Goal: Task Accomplishment & Management: Complete application form

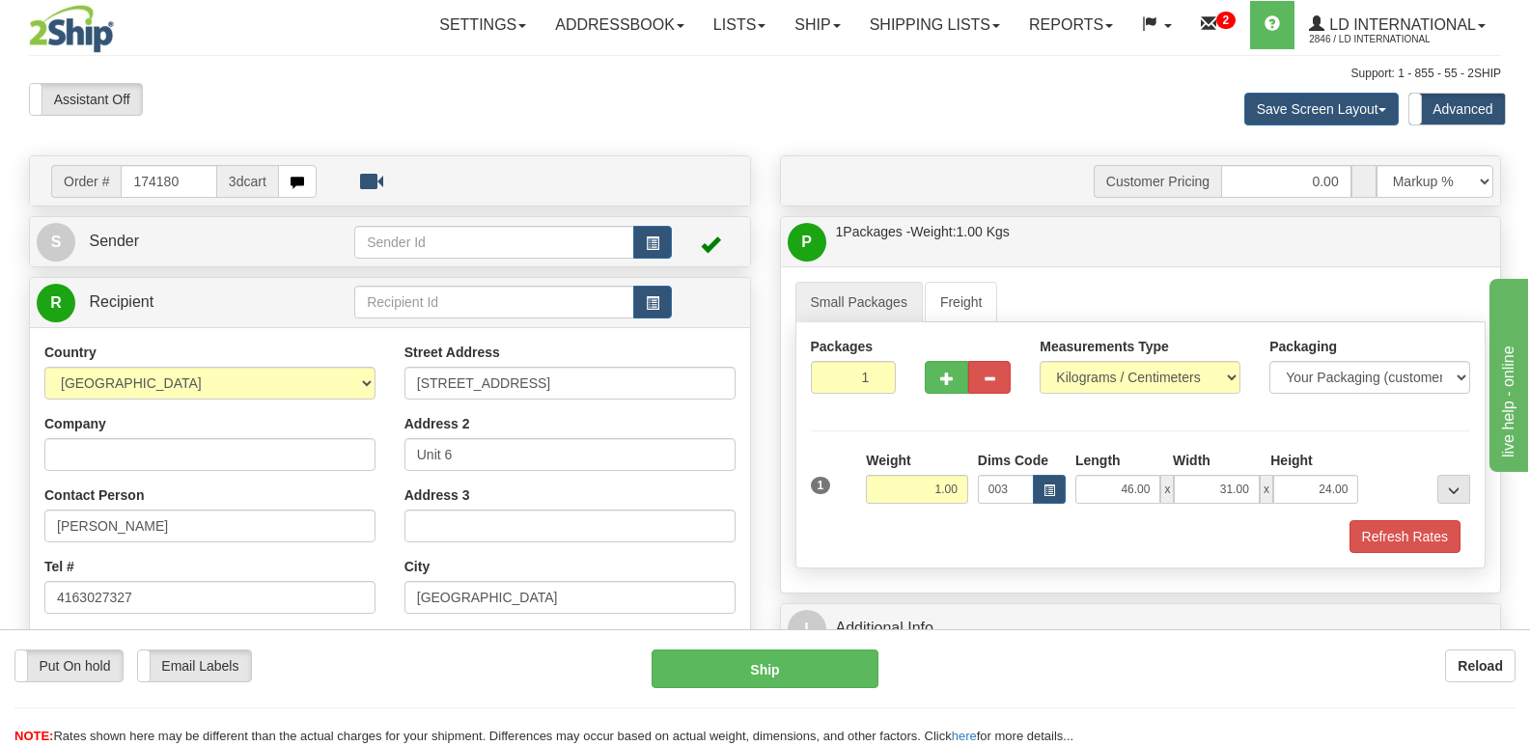
type input "174180"
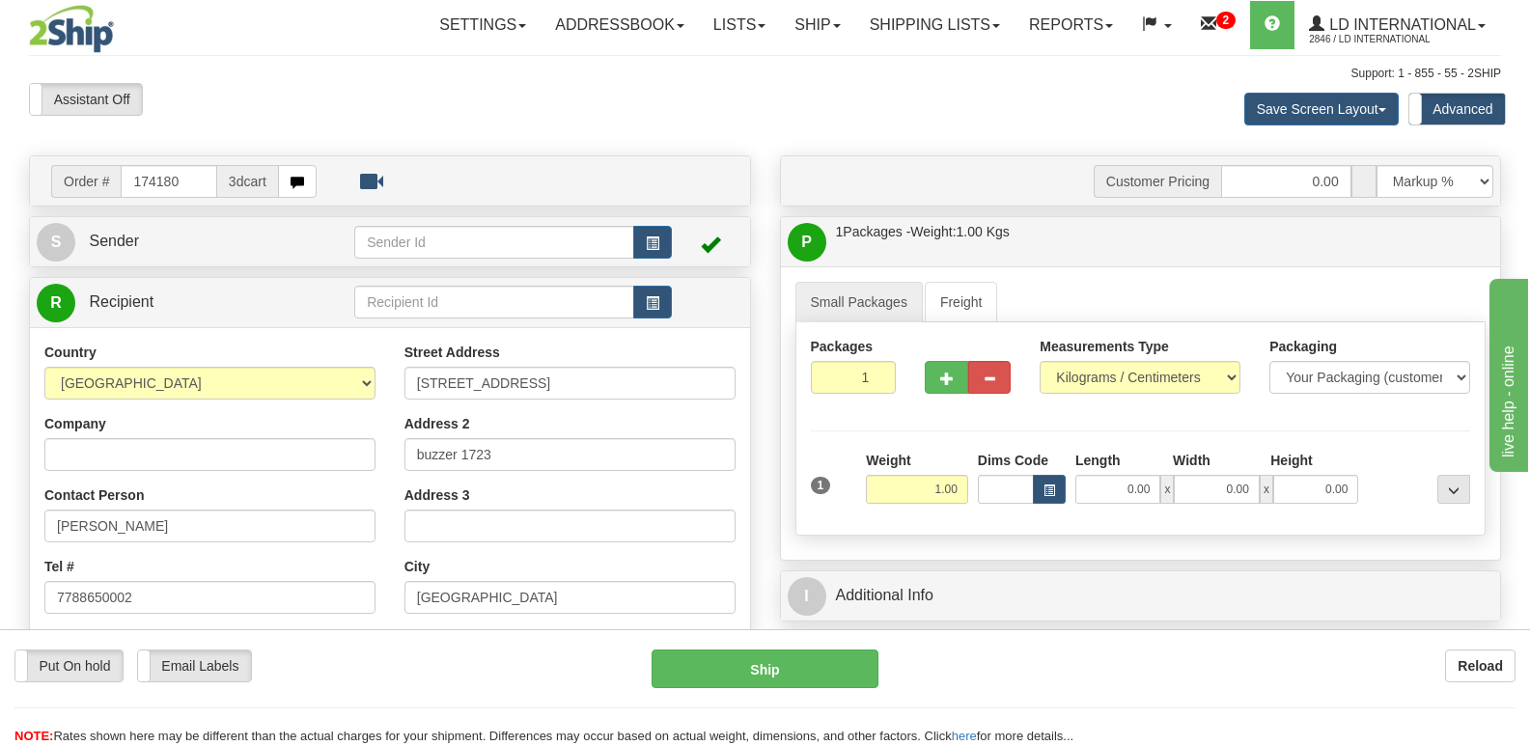
click at [193, 497] on div "Contact Person [PERSON_NAME]" at bounding box center [209, 513] width 331 height 57
click at [195, 519] on input "[PERSON_NAME]" at bounding box center [209, 526] width 331 height 33
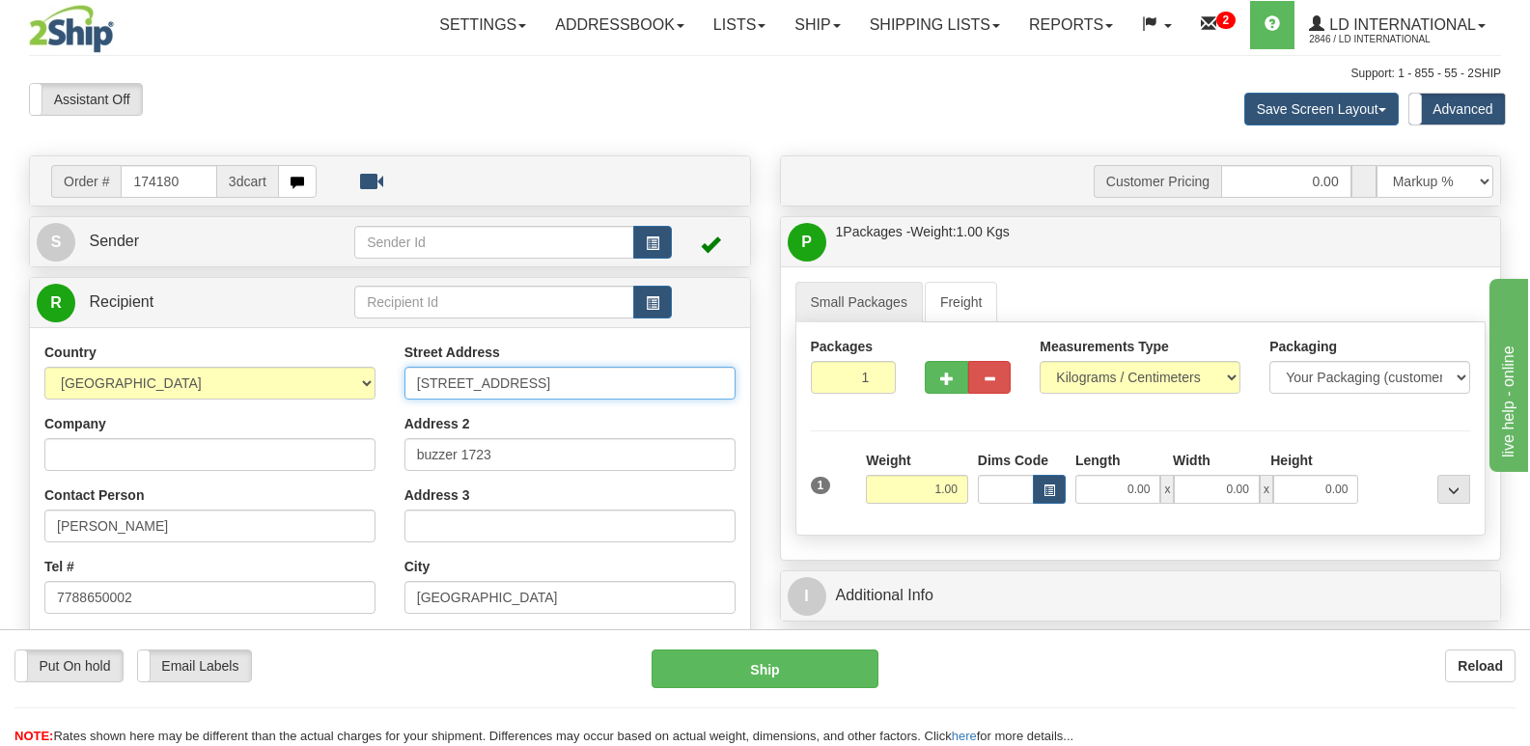
click at [563, 387] on input "[STREET_ADDRESS]" at bounding box center [569, 383] width 331 height 33
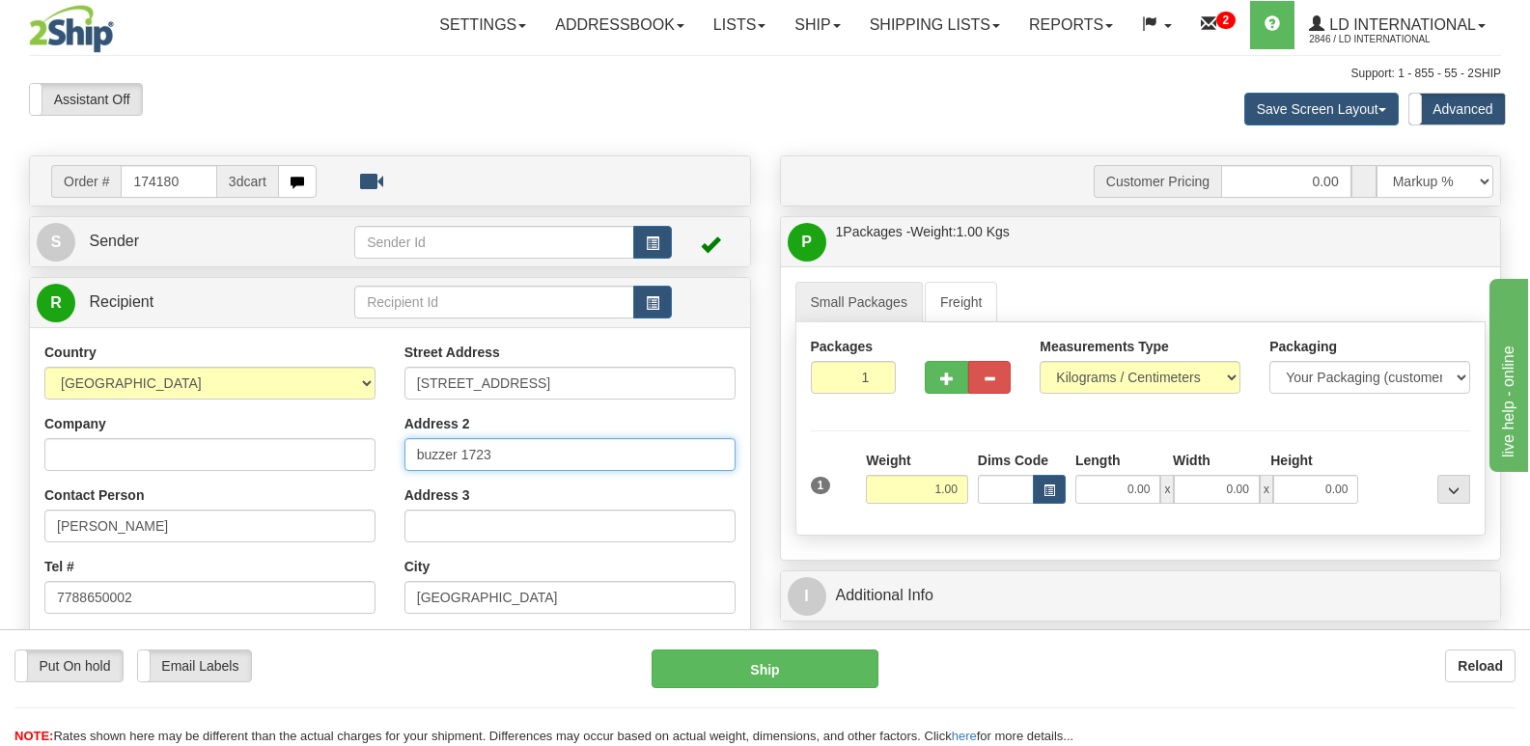
click at [597, 445] on input "buzzer 1723" at bounding box center [569, 454] width 331 height 33
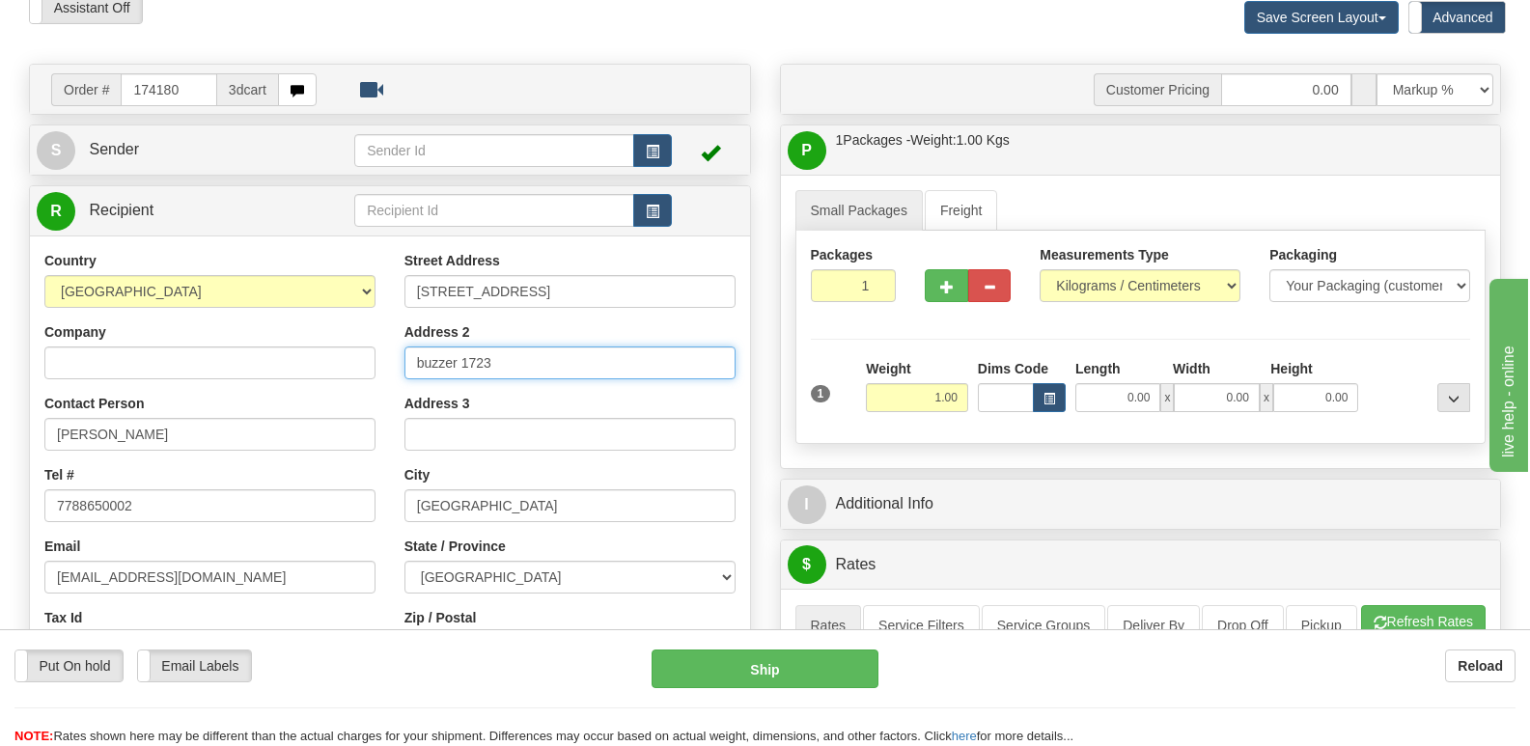
scroll to position [193, 0]
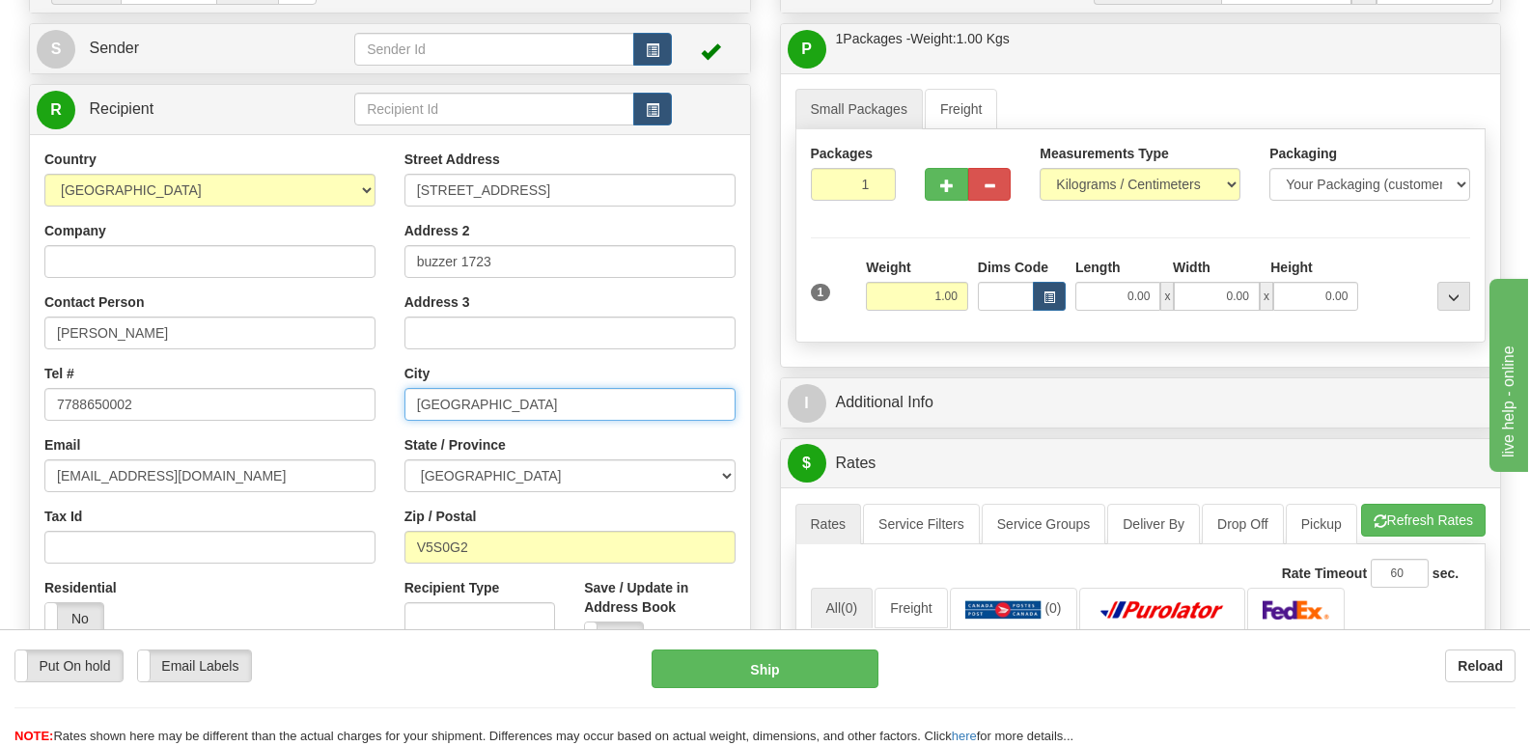
click at [517, 400] on input "[GEOGRAPHIC_DATA]" at bounding box center [569, 404] width 331 height 33
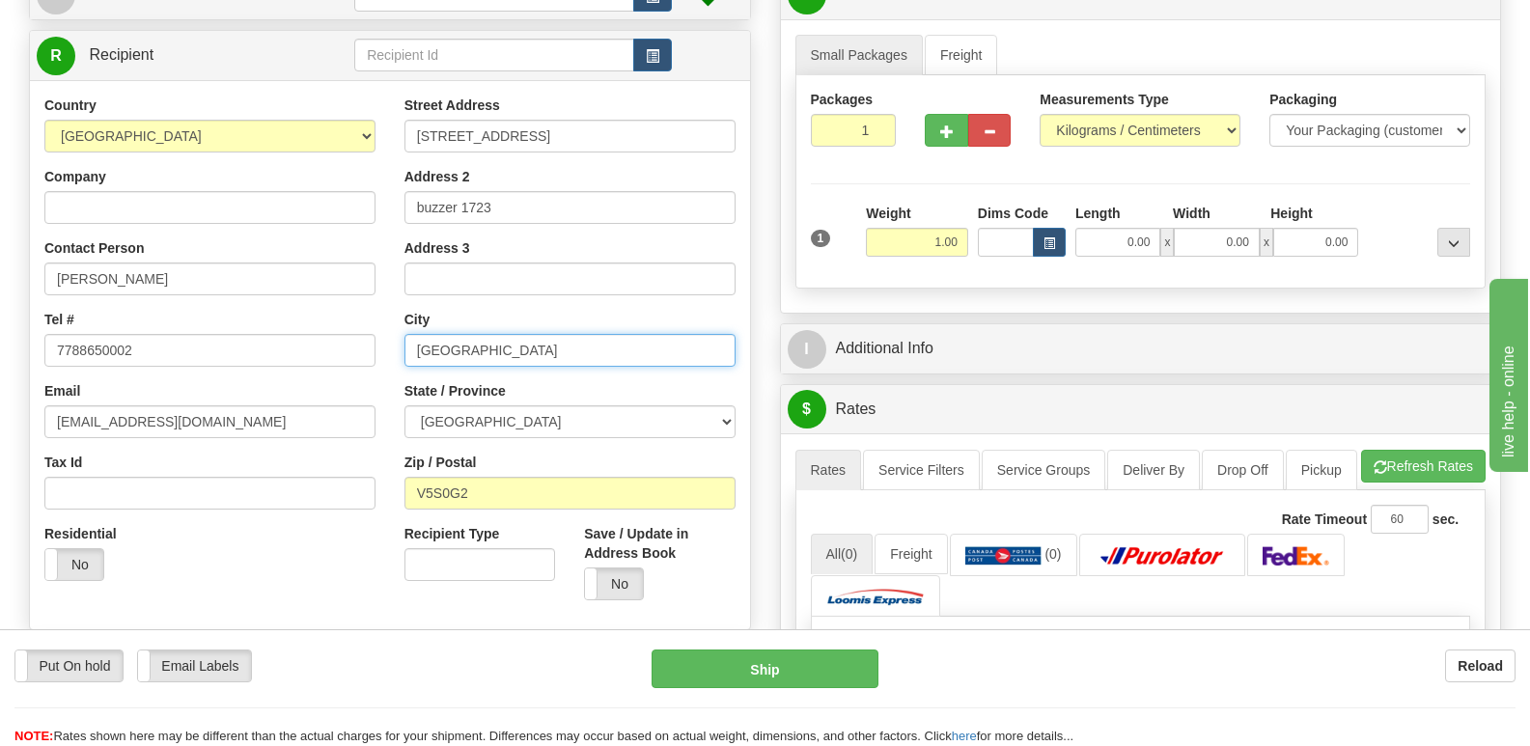
scroll to position [290, 0]
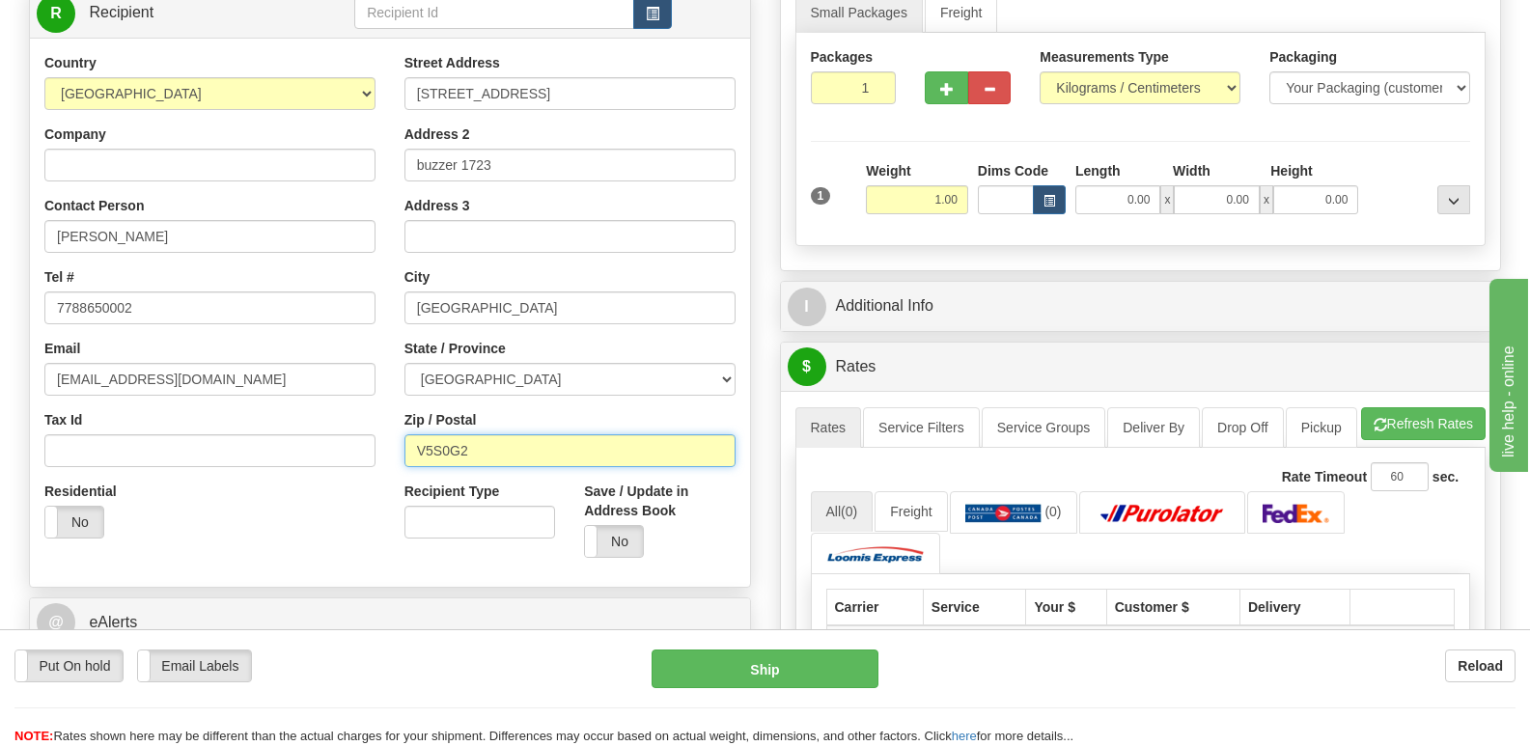
click at [551, 454] on input "V5S0G2" at bounding box center [569, 450] width 331 height 33
click at [269, 331] on div "Country [GEOGRAPHIC_DATA] [GEOGRAPHIC_DATA] [GEOGRAPHIC_DATA] [GEOGRAPHIC_DATA]…" at bounding box center [210, 303] width 360 height 500
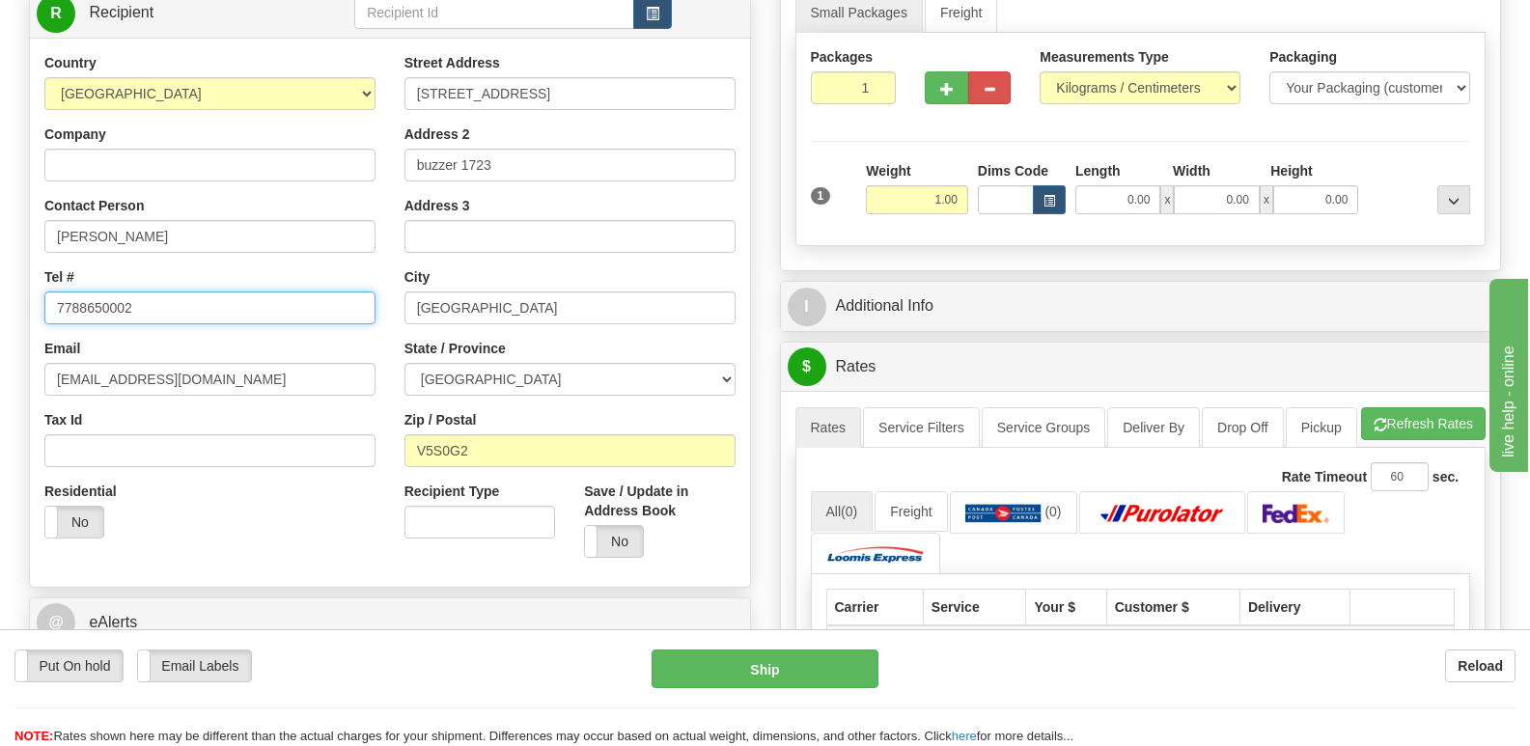
click at [266, 315] on input "7788650002" at bounding box center [209, 307] width 331 height 33
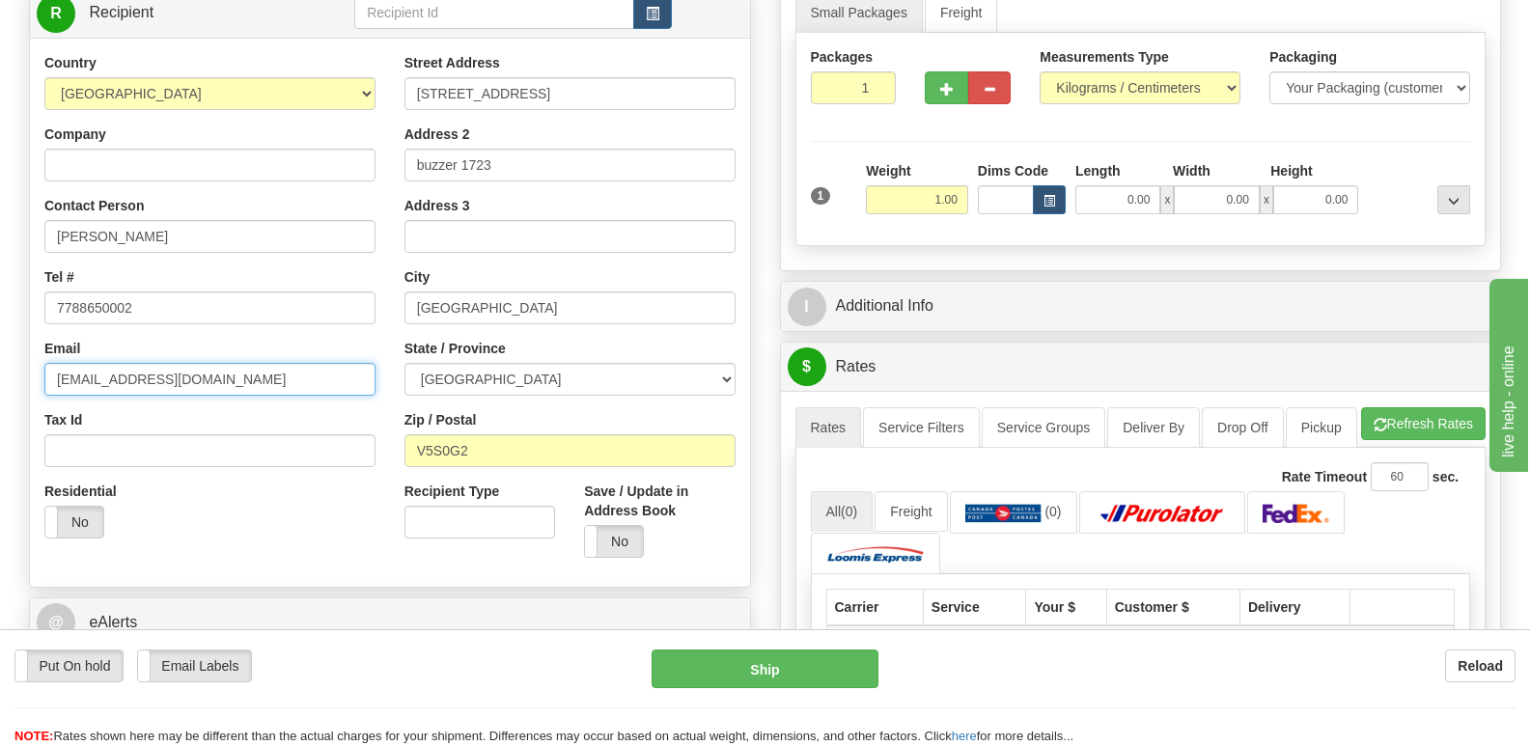
click at [223, 373] on input "[EMAIL_ADDRESS][DOMAIN_NAME]" at bounding box center [209, 379] width 331 height 33
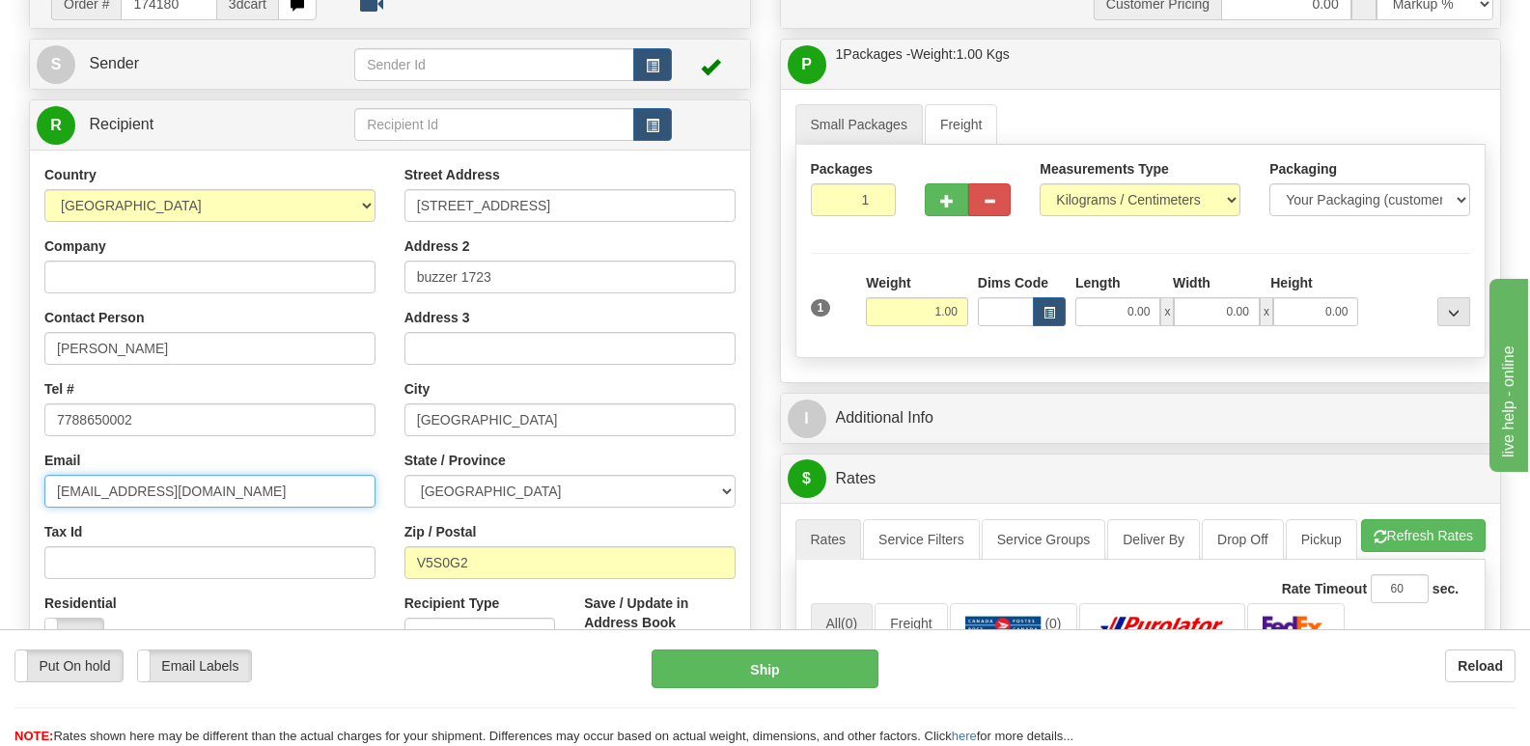
scroll to position [0, 0]
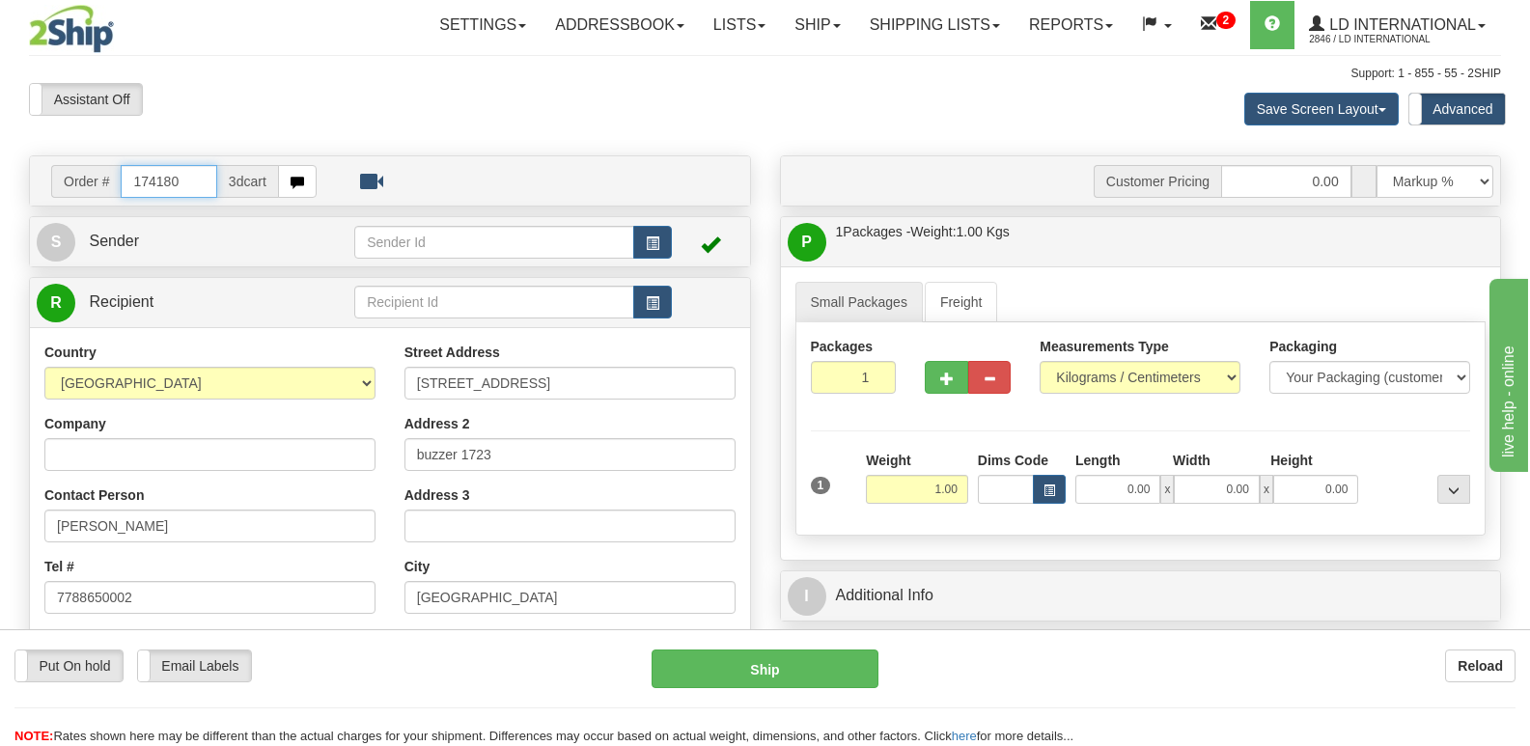
click at [180, 184] on input "174180" at bounding box center [169, 181] width 96 height 33
type input "174170"
click at [229, 525] on input "[PERSON_NAME]" at bounding box center [209, 526] width 331 height 33
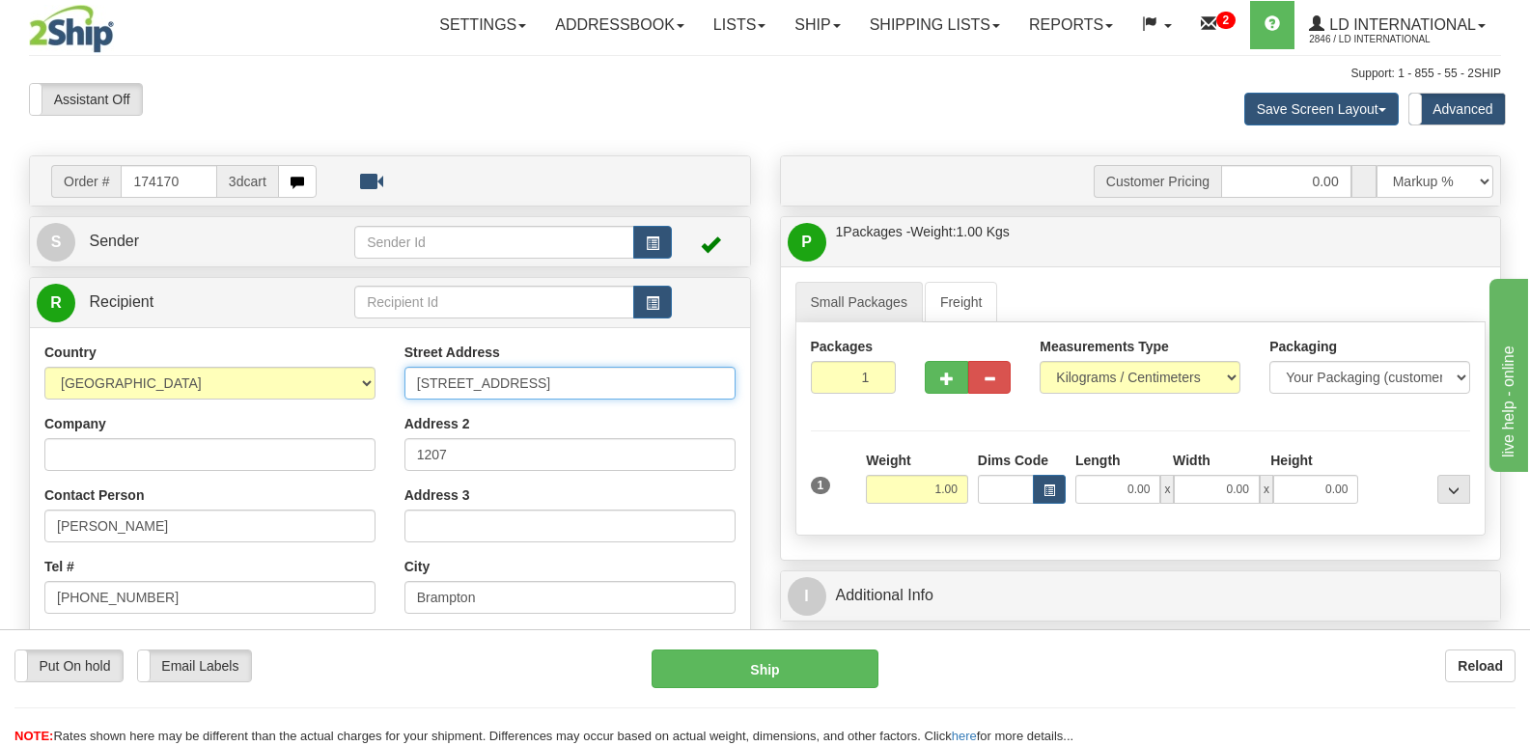
click at [553, 381] on input "[STREET_ADDRESS]" at bounding box center [569, 383] width 331 height 33
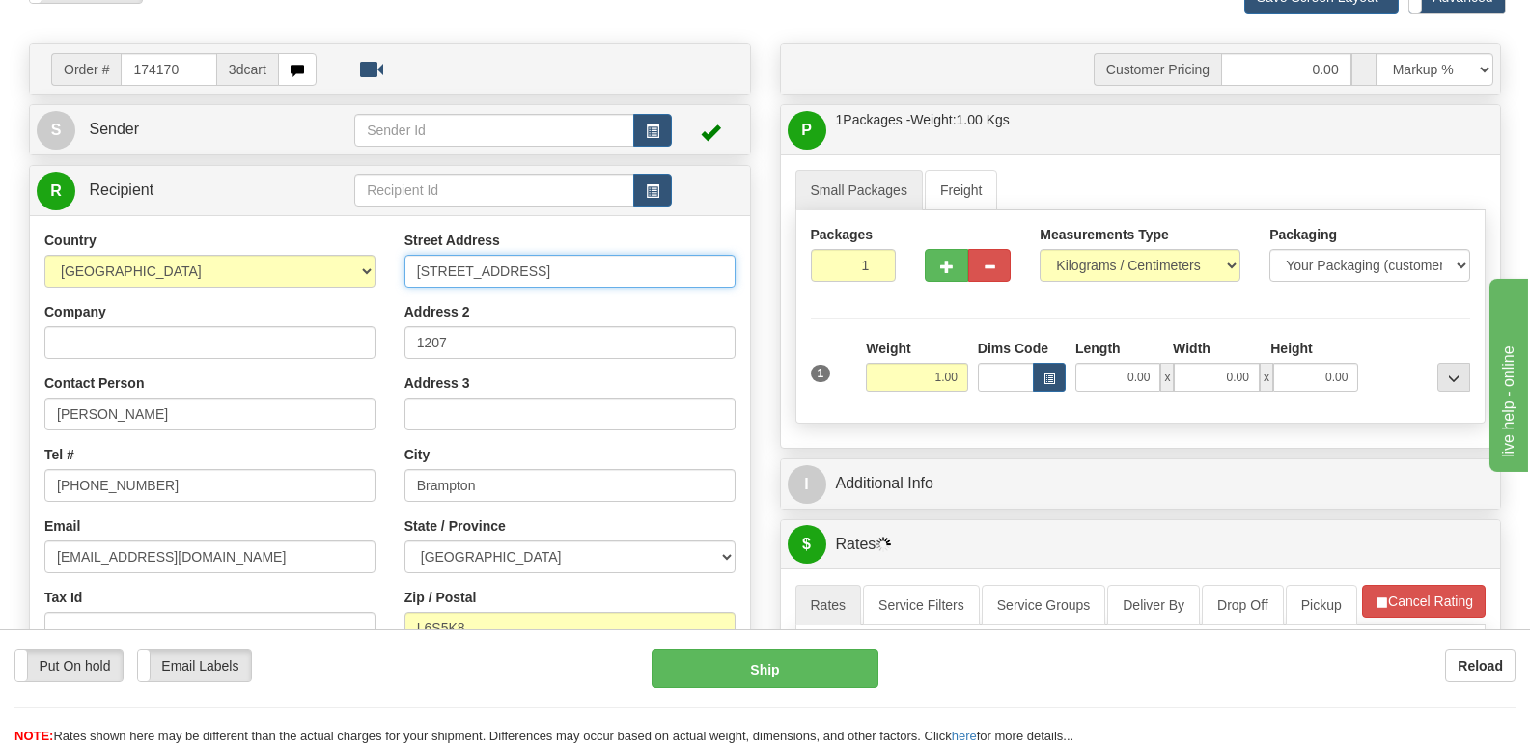
scroll to position [193, 0]
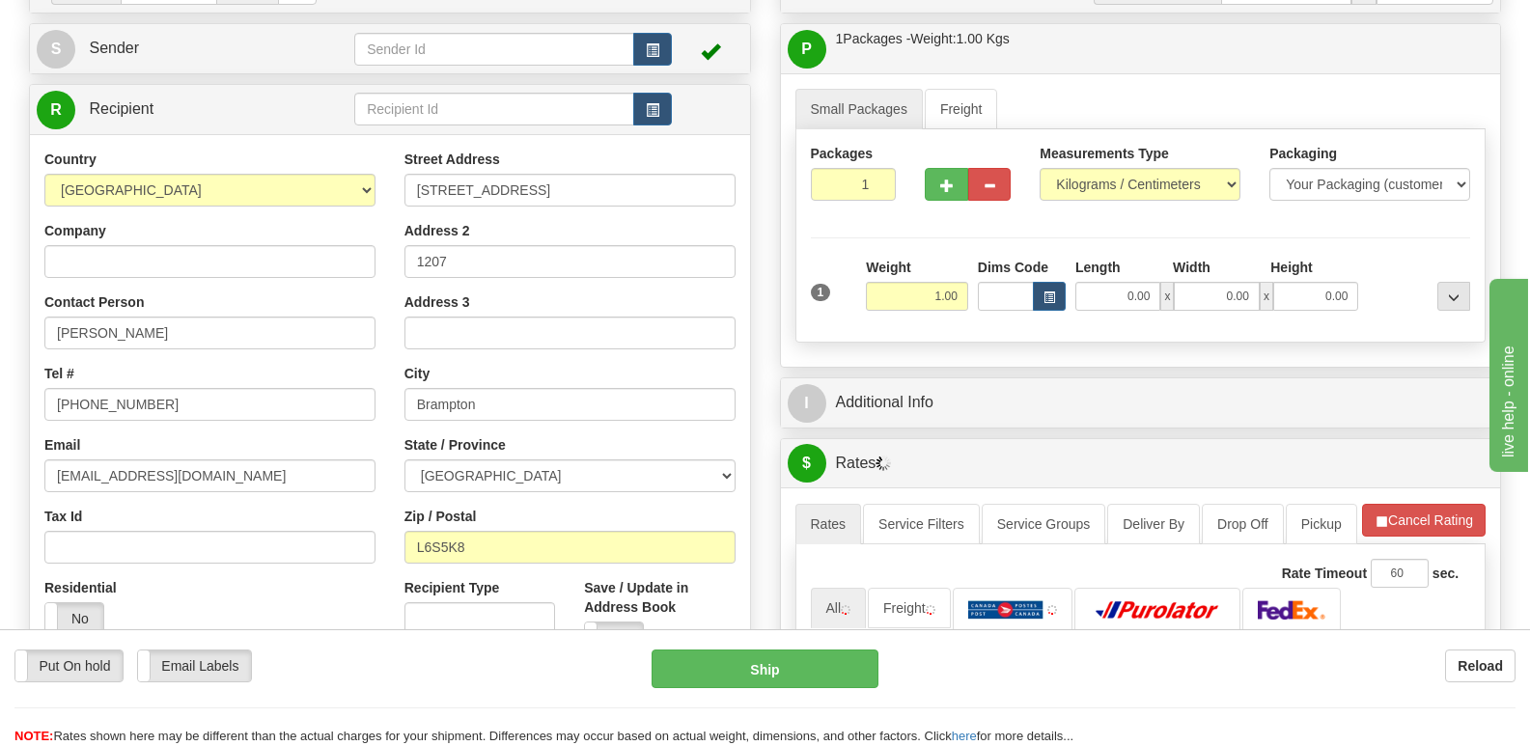
click at [466, 283] on div "Street Address [STREET_ADDRESS] Address 2 1207 Address 3 City [GEOGRAPHIC_DATA]…" at bounding box center [570, 409] width 360 height 519
click at [463, 265] on input "1207" at bounding box center [569, 261] width 331 height 33
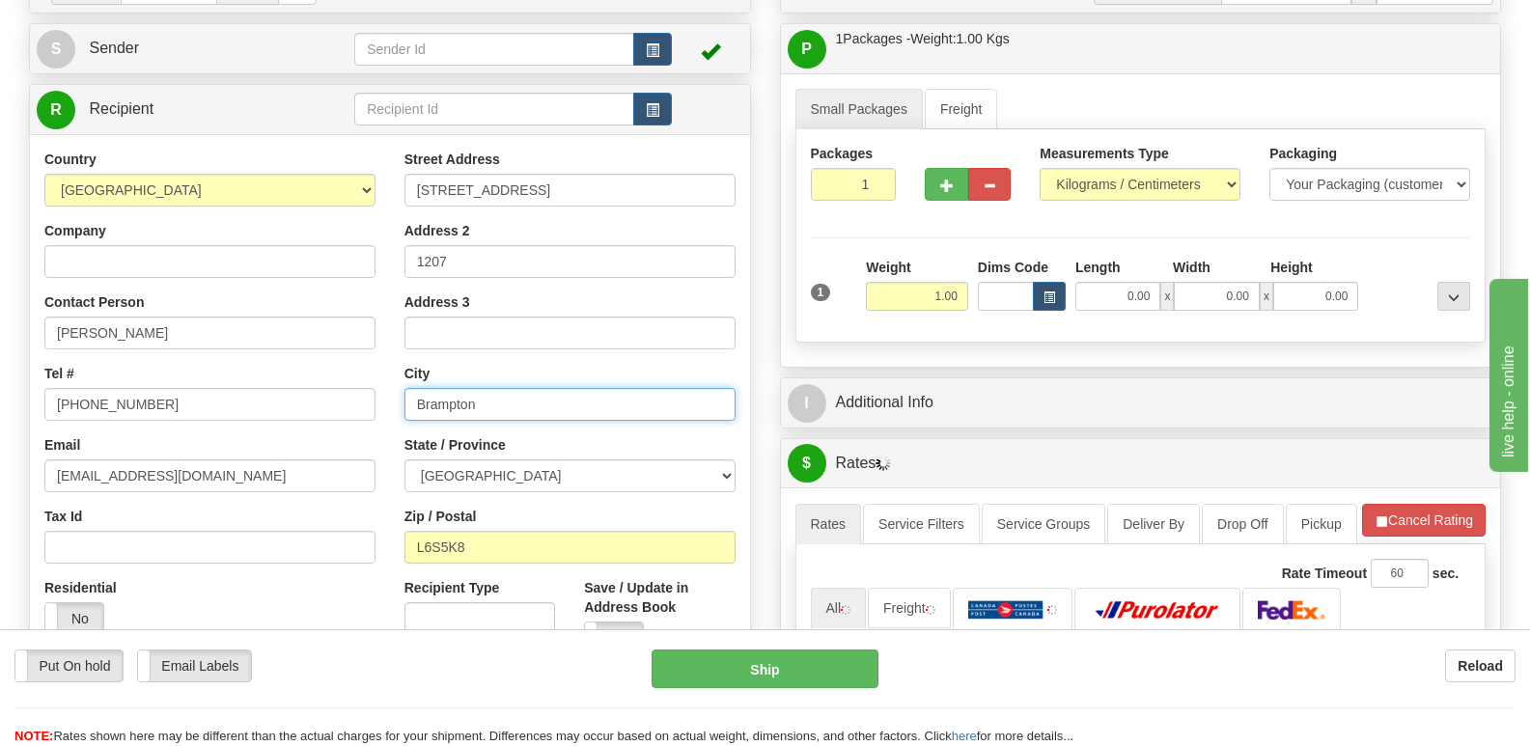
click at [493, 403] on input "Brampton" at bounding box center [569, 404] width 331 height 33
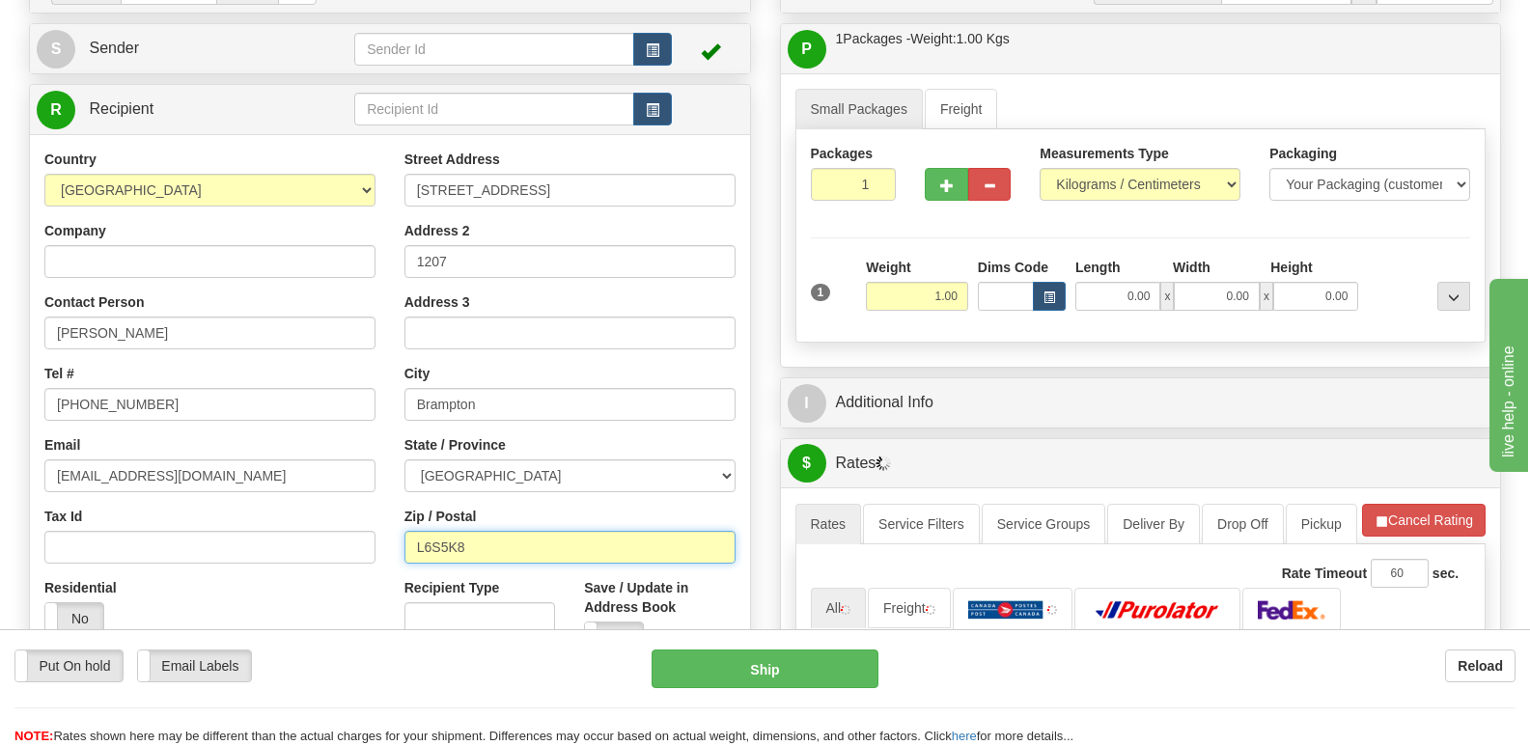
click at [515, 538] on input "L6S5K8" at bounding box center [569, 547] width 331 height 33
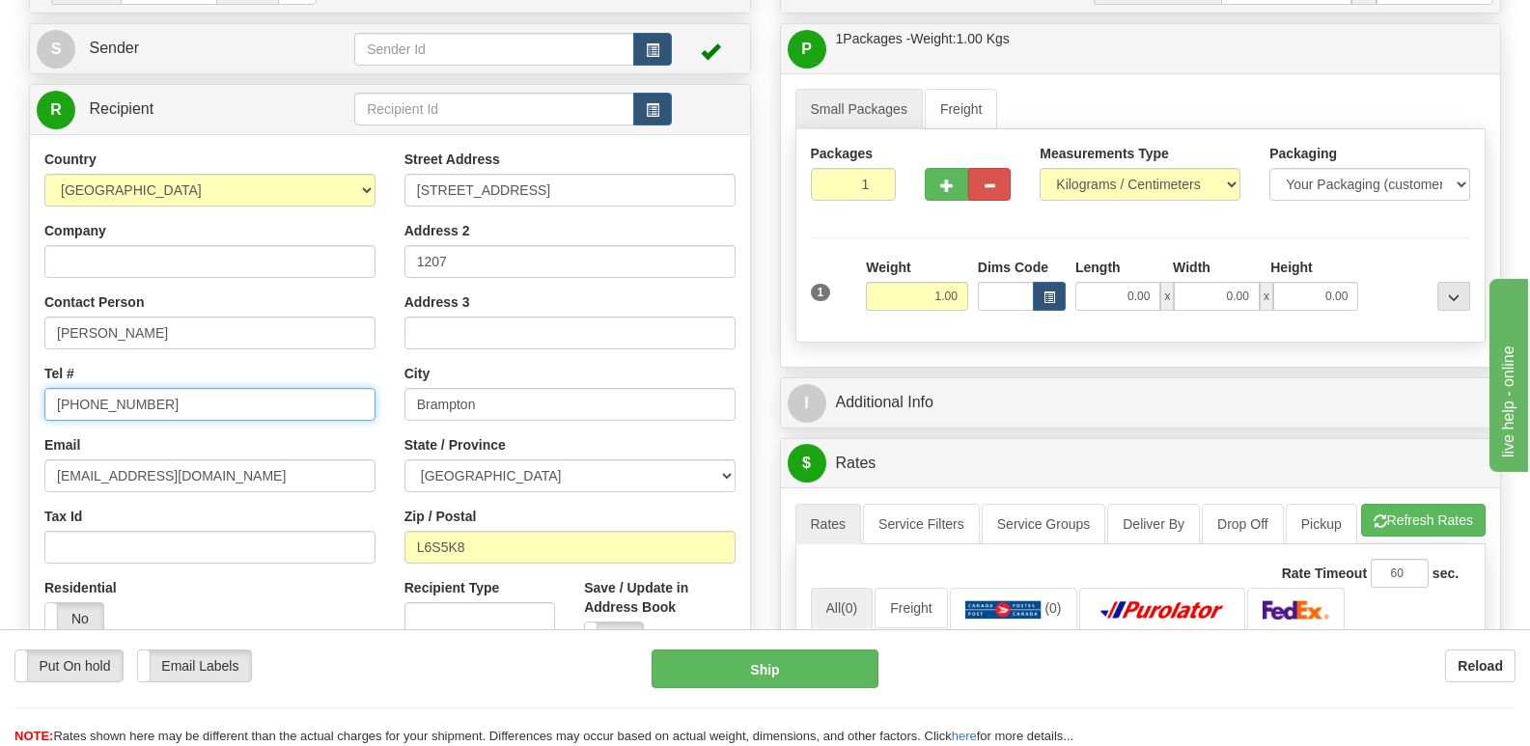
click at [224, 391] on input "[PHONE_NUMBER]" at bounding box center [209, 404] width 331 height 33
click at [225, 384] on div "Tel # [PHONE_NUMBER]" at bounding box center [209, 392] width 331 height 57
click at [223, 395] on input "[PHONE_NUMBER]" at bounding box center [209, 404] width 331 height 33
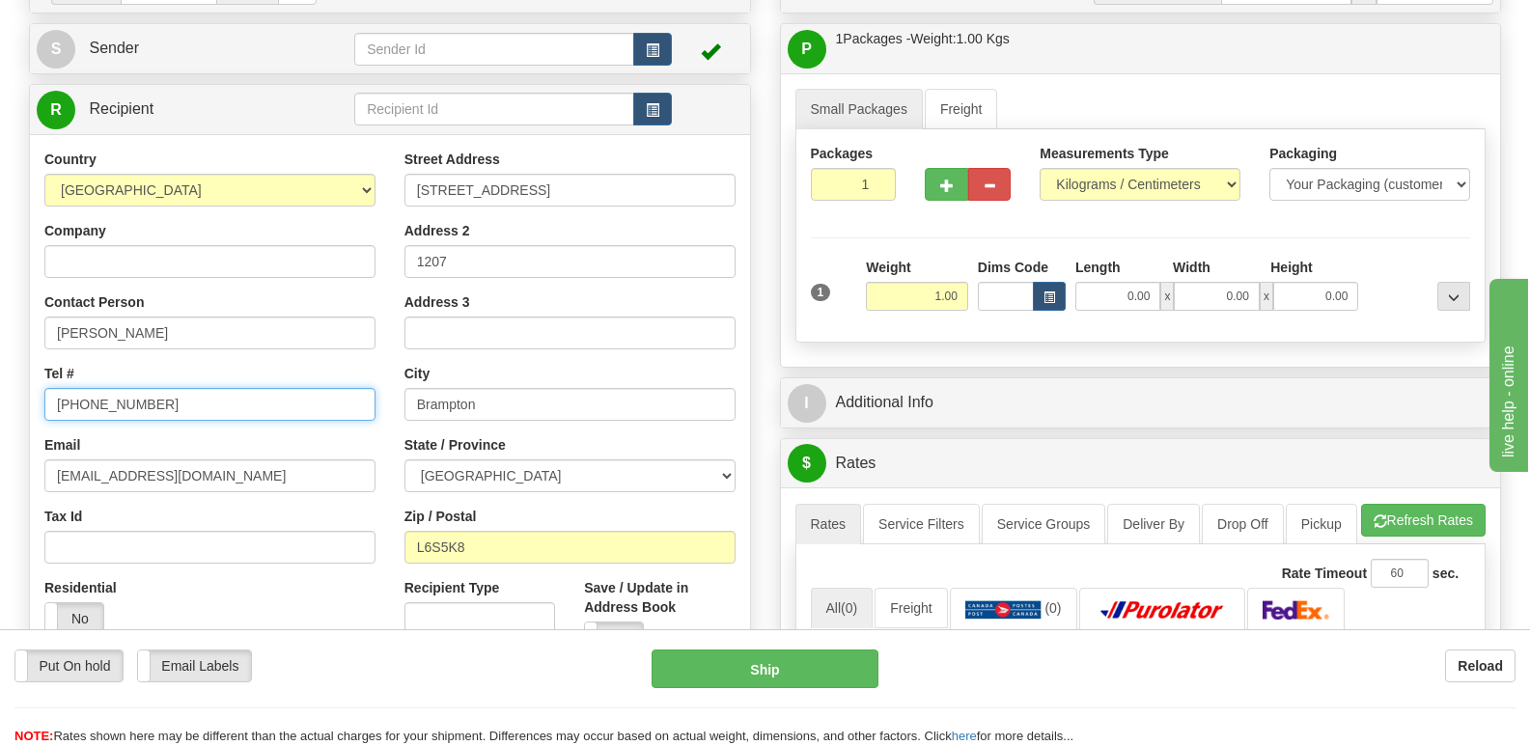
click at [223, 395] on input "[PHONE_NUMBER]" at bounding box center [209, 404] width 331 height 33
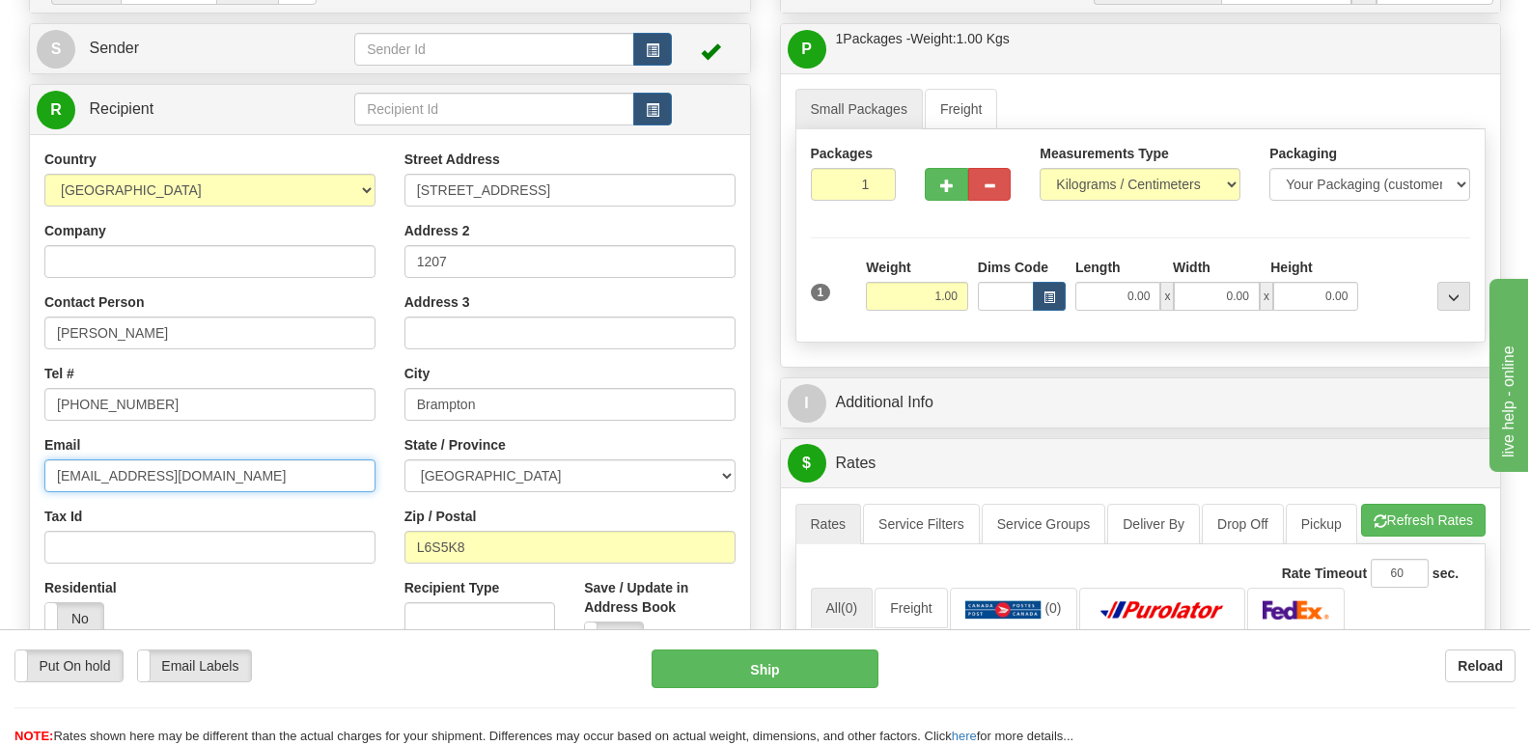
click at [286, 469] on input "[EMAIL_ADDRESS][DOMAIN_NAME]" at bounding box center [209, 475] width 331 height 33
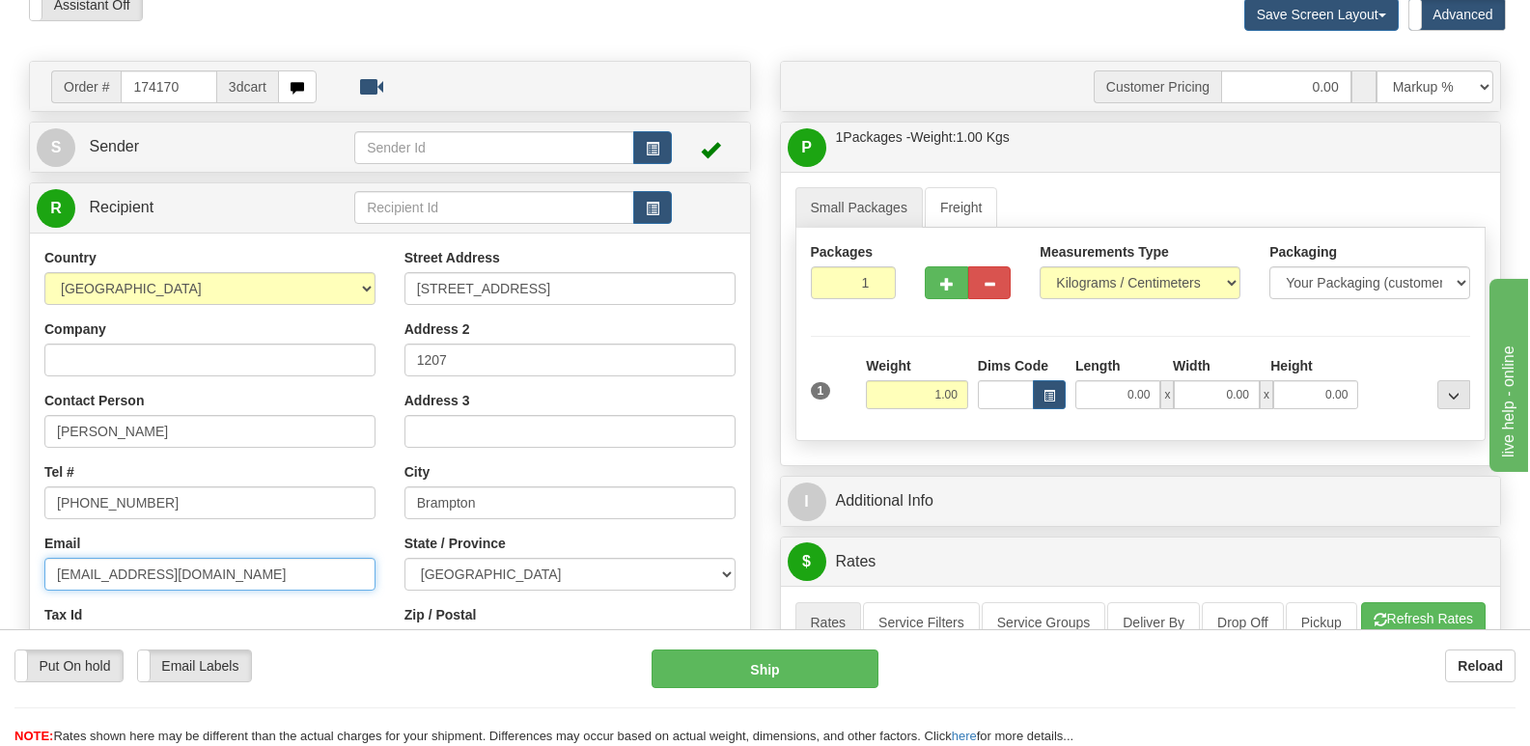
scroll to position [0, 0]
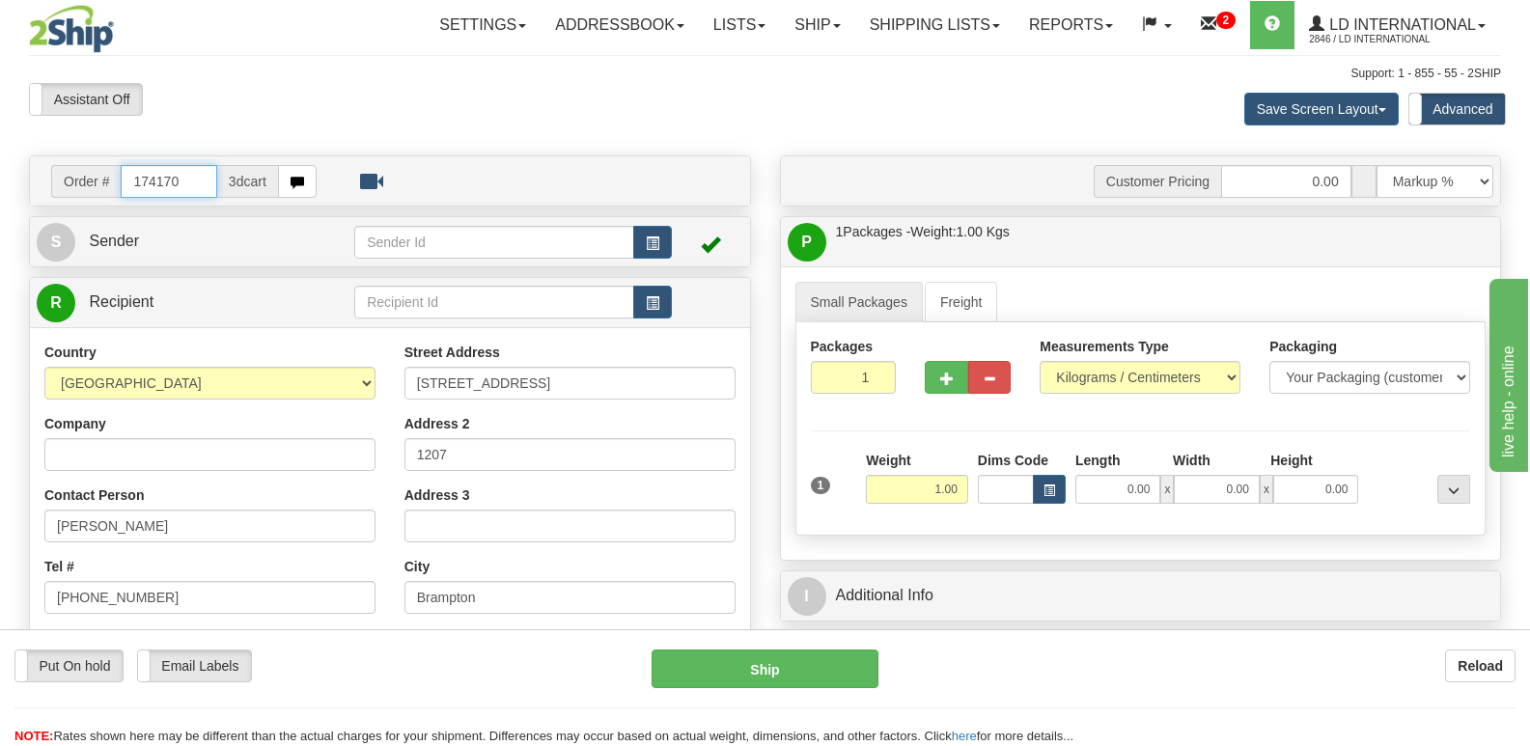
click at [199, 177] on input "174170" at bounding box center [169, 181] width 96 height 33
type input "174173"
click at [233, 518] on input "[PERSON_NAME]" at bounding box center [209, 526] width 331 height 33
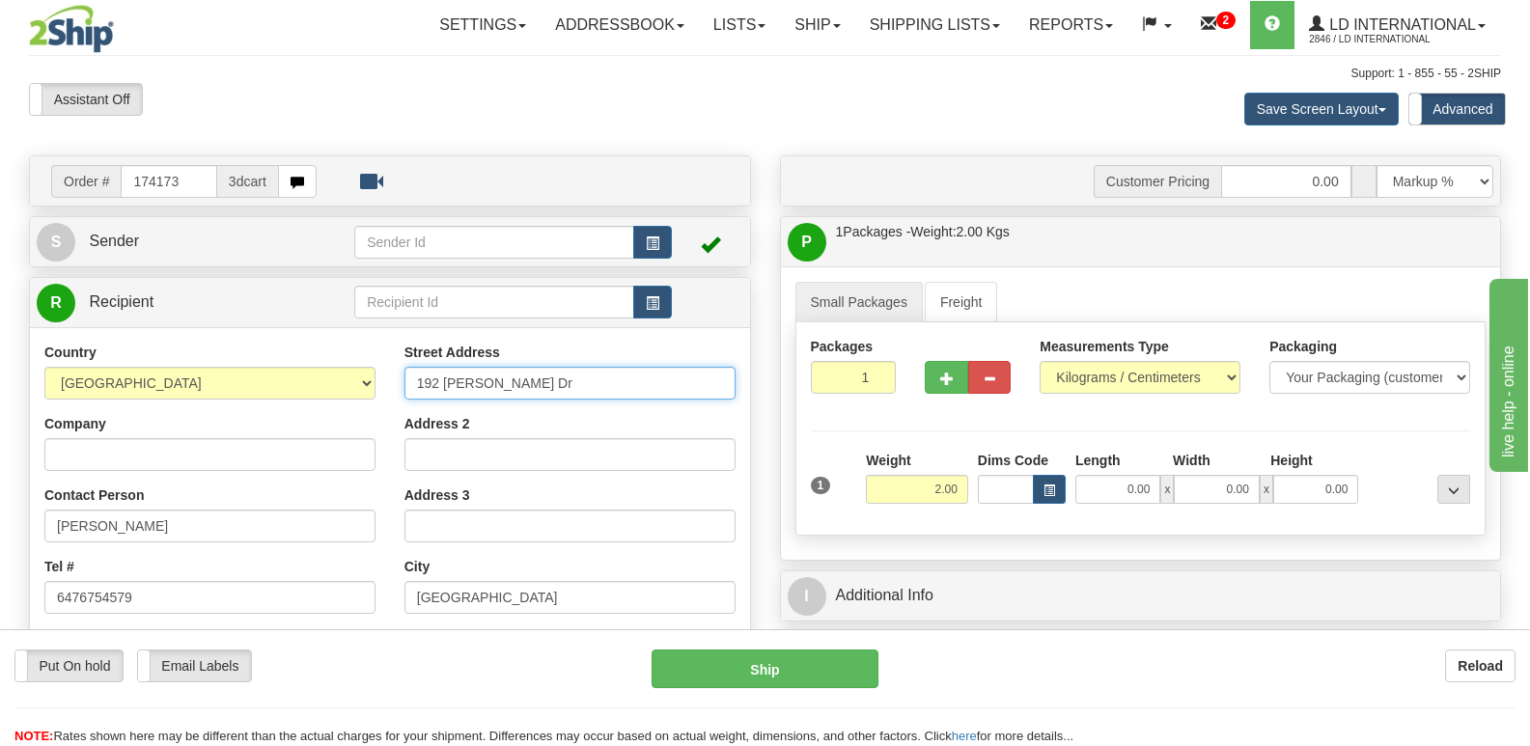
click at [594, 374] on input "192 [PERSON_NAME] Dr" at bounding box center [569, 383] width 331 height 33
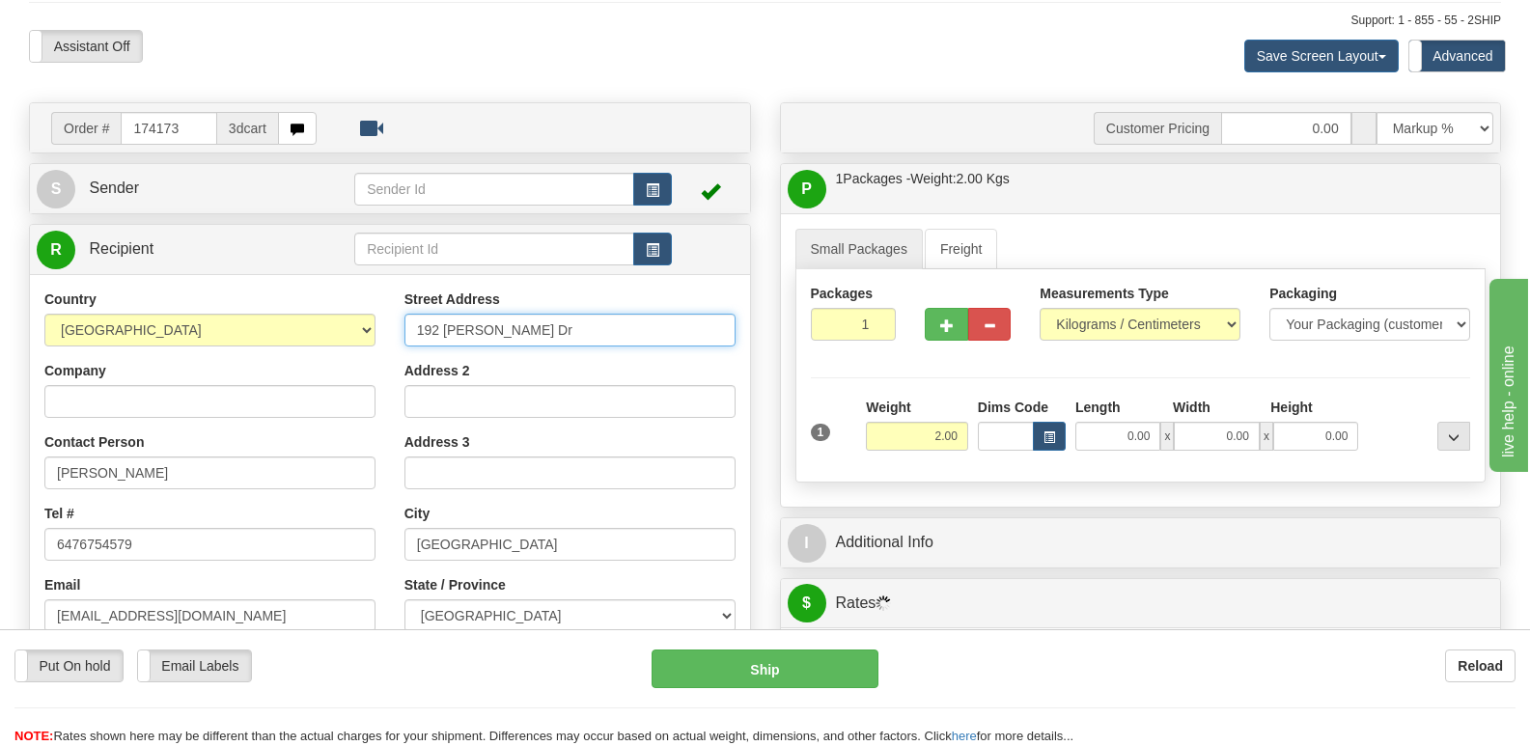
scroll to position [97, 0]
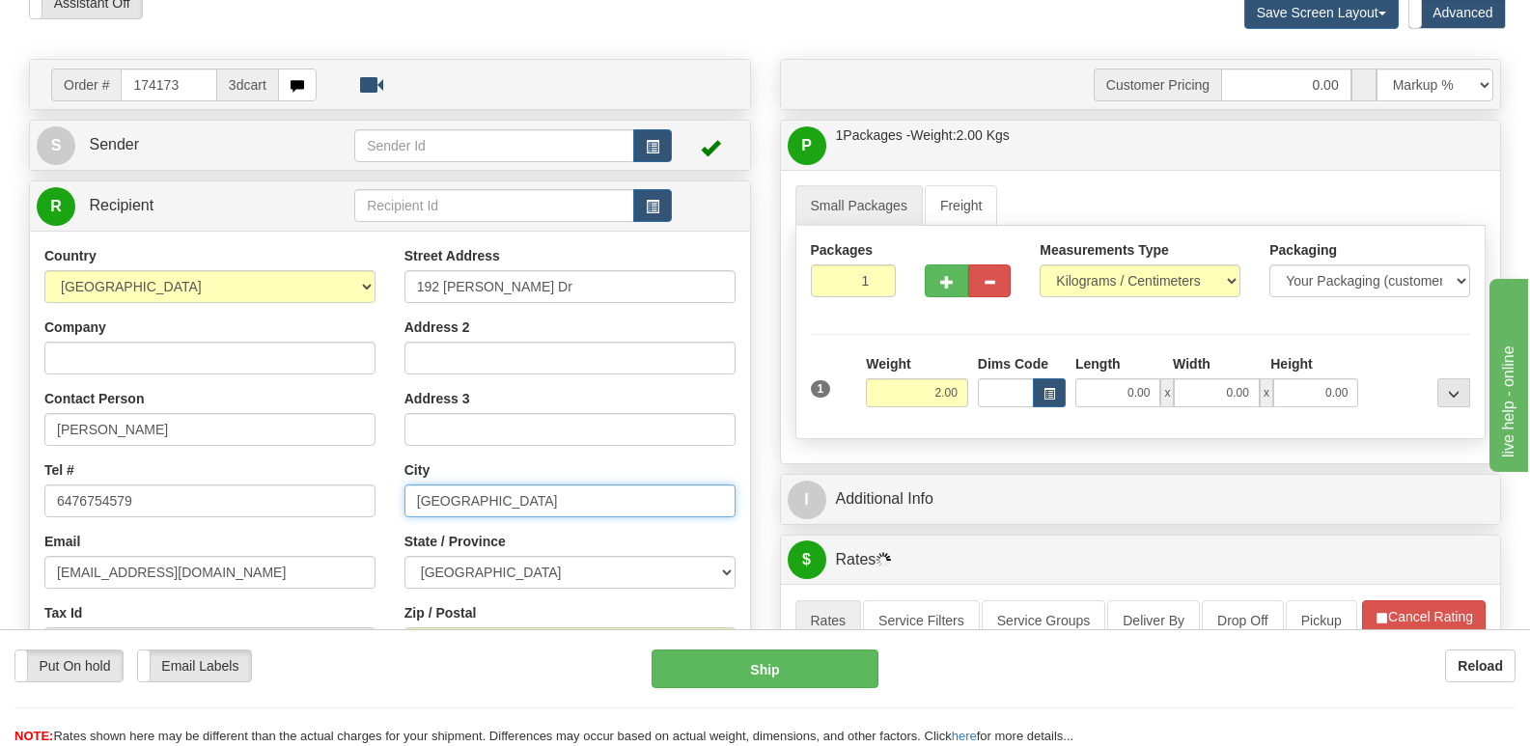
click at [584, 493] on input "[GEOGRAPHIC_DATA]" at bounding box center [569, 500] width 331 height 33
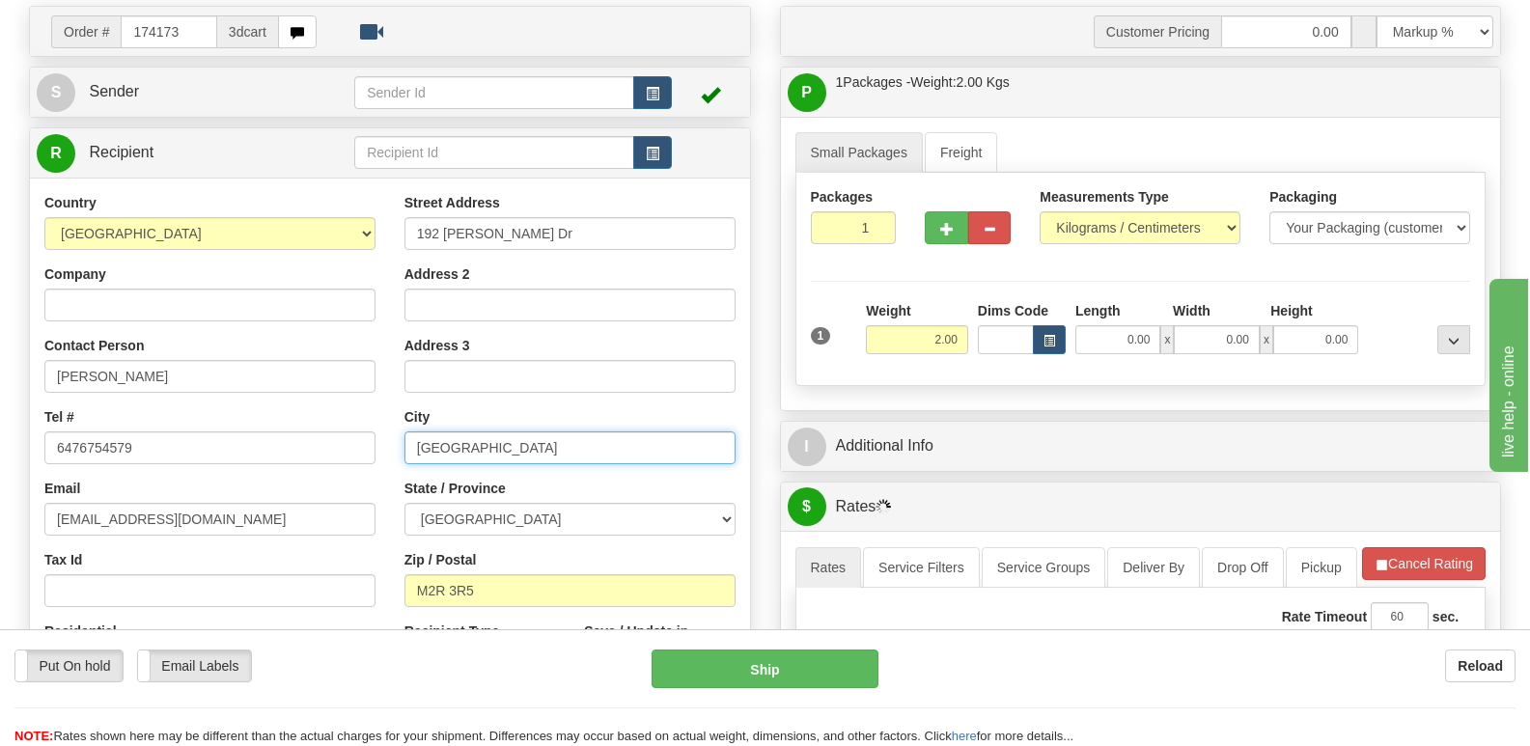
scroll to position [193, 0]
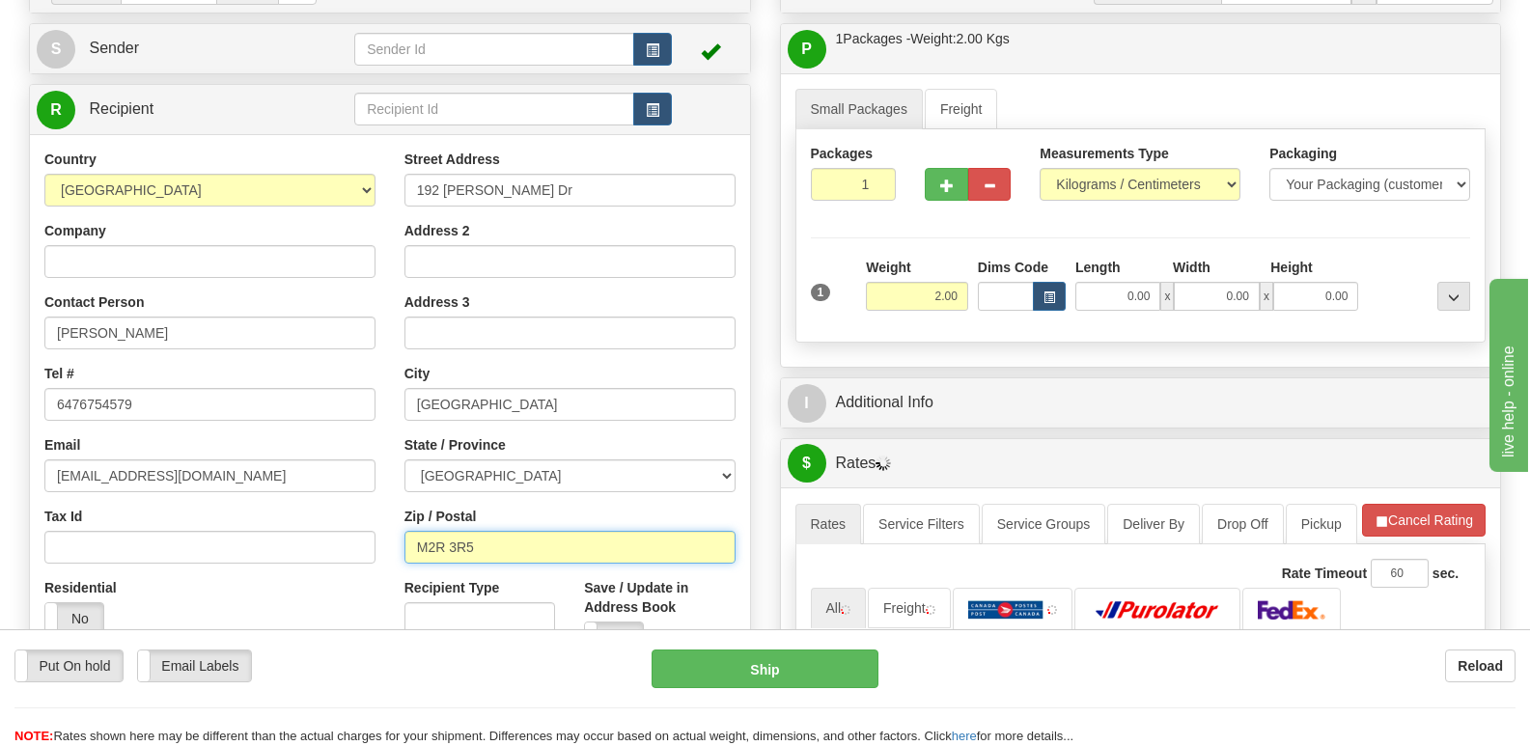
click at [566, 533] on input "M2R 3R5" at bounding box center [569, 547] width 331 height 33
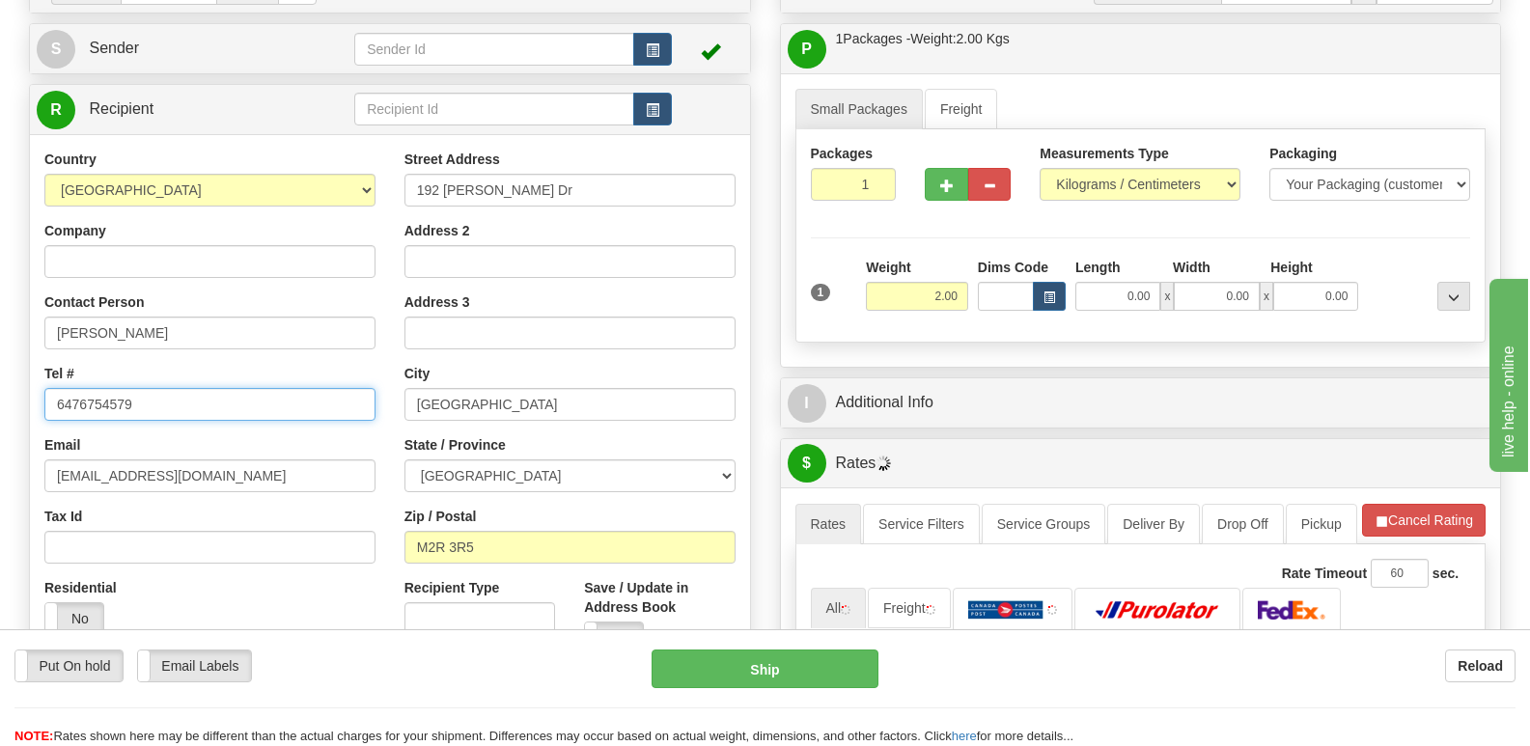
click at [252, 412] on input "6476754579" at bounding box center [209, 404] width 331 height 33
click at [253, 410] on input "6476754579" at bounding box center [209, 404] width 331 height 33
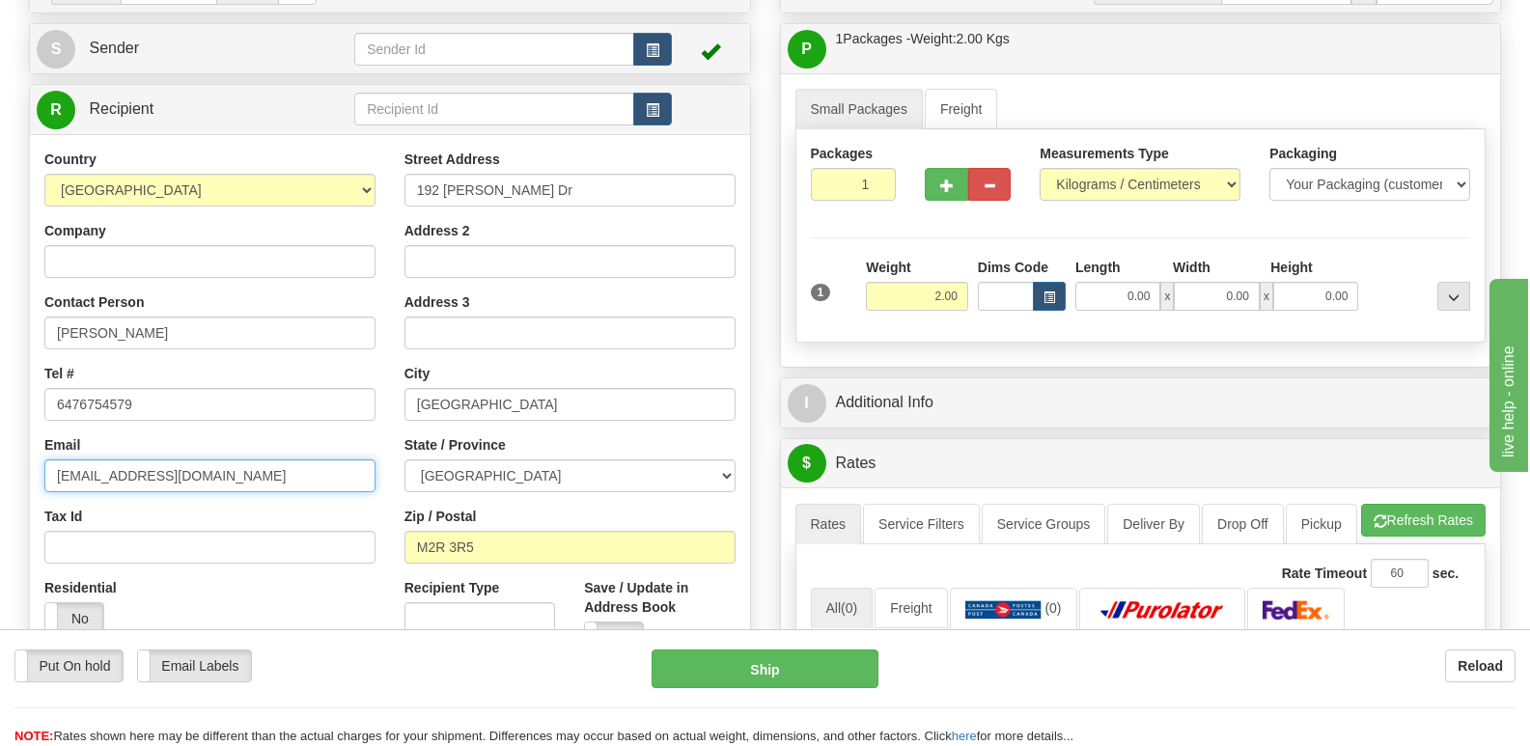
click at [311, 484] on input "[EMAIL_ADDRESS][DOMAIN_NAME]" at bounding box center [209, 475] width 331 height 33
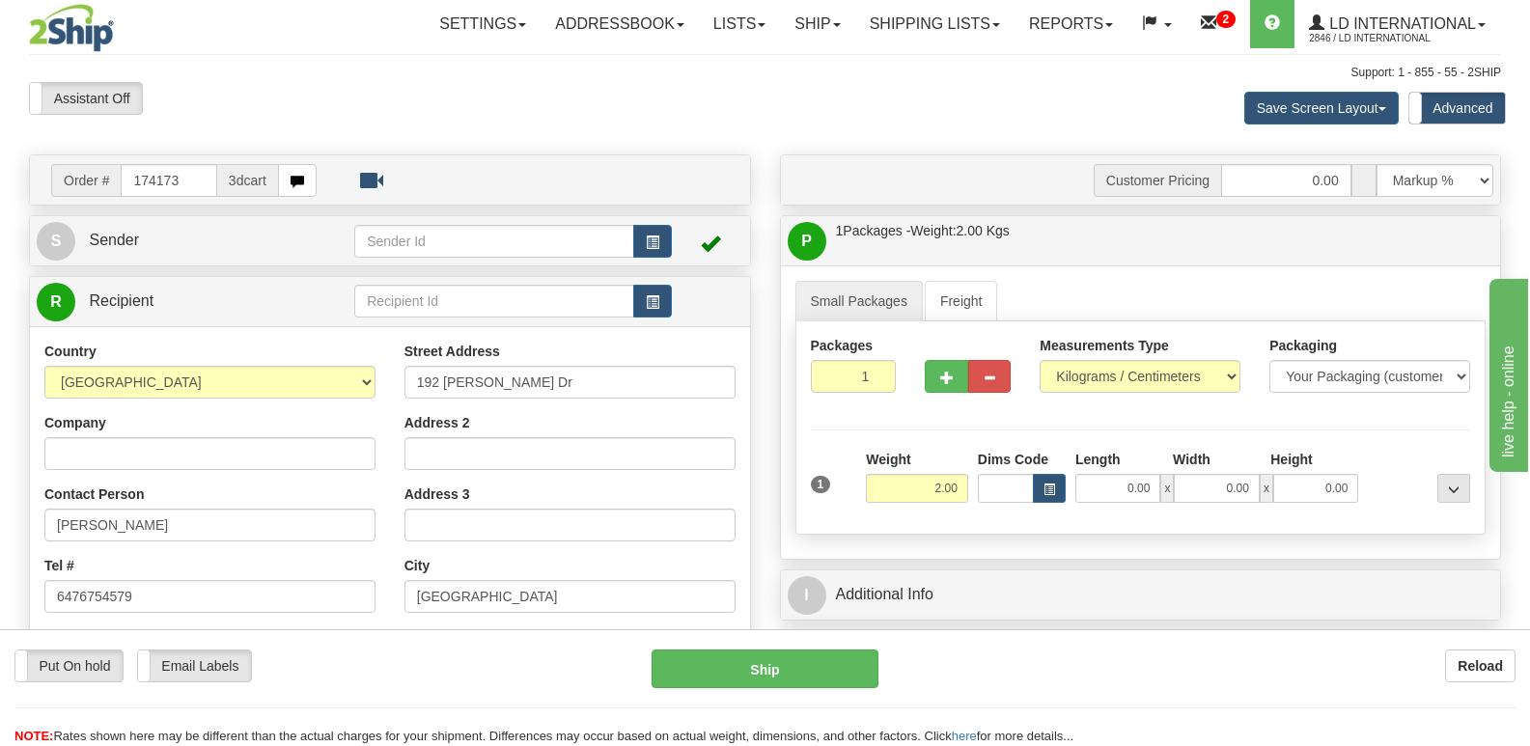
scroll to position [0, 0]
click at [204, 181] on input "174173" at bounding box center [169, 181] width 96 height 33
type input "174166"
click at [160, 561] on div "Tel # 5198026099" at bounding box center [209, 585] width 331 height 57
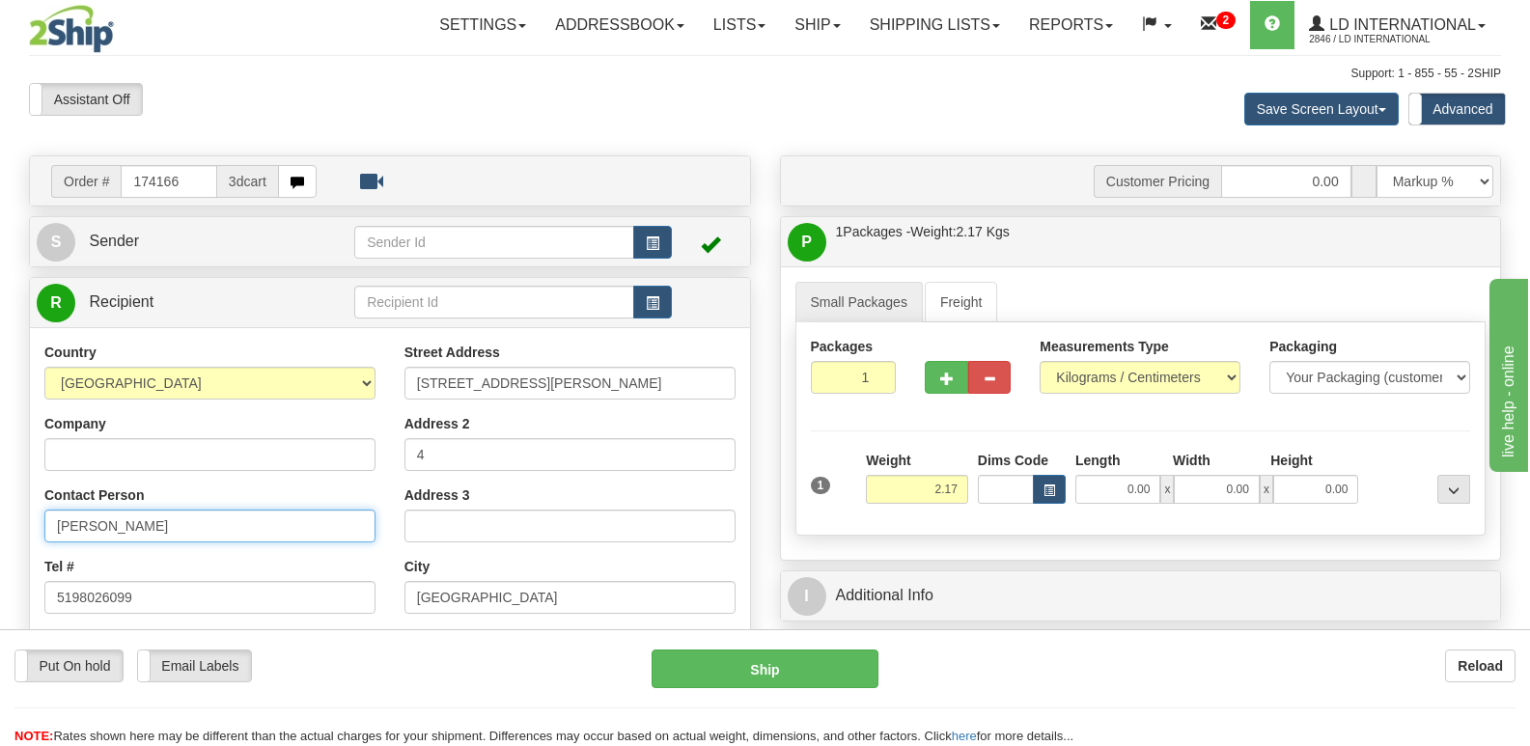
click at [162, 524] on input "[PERSON_NAME]" at bounding box center [209, 526] width 331 height 33
click at [517, 394] on input "[STREET_ADDRESS][PERSON_NAME]" at bounding box center [569, 383] width 331 height 33
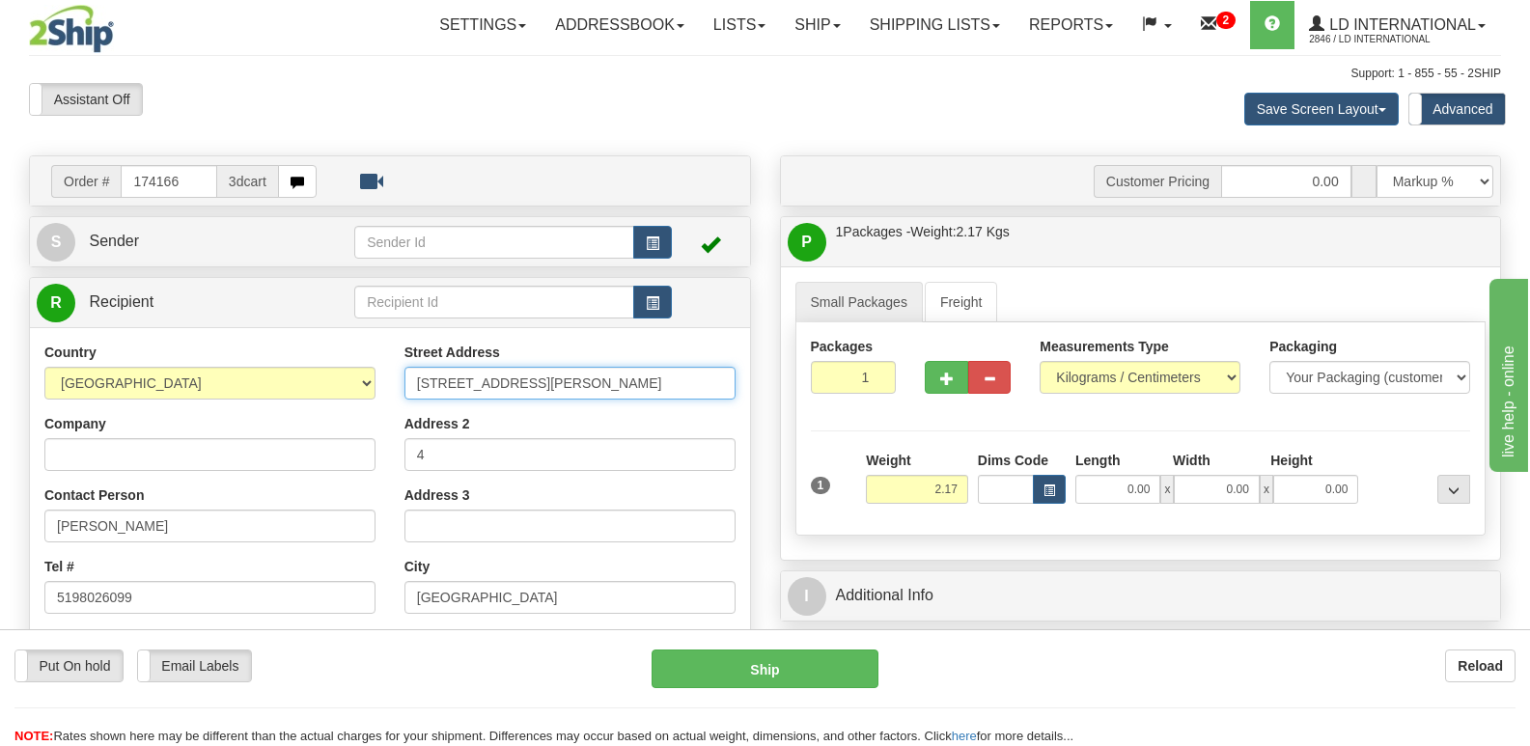
click at [517, 394] on input "[STREET_ADDRESS][PERSON_NAME]" at bounding box center [569, 383] width 331 height 33
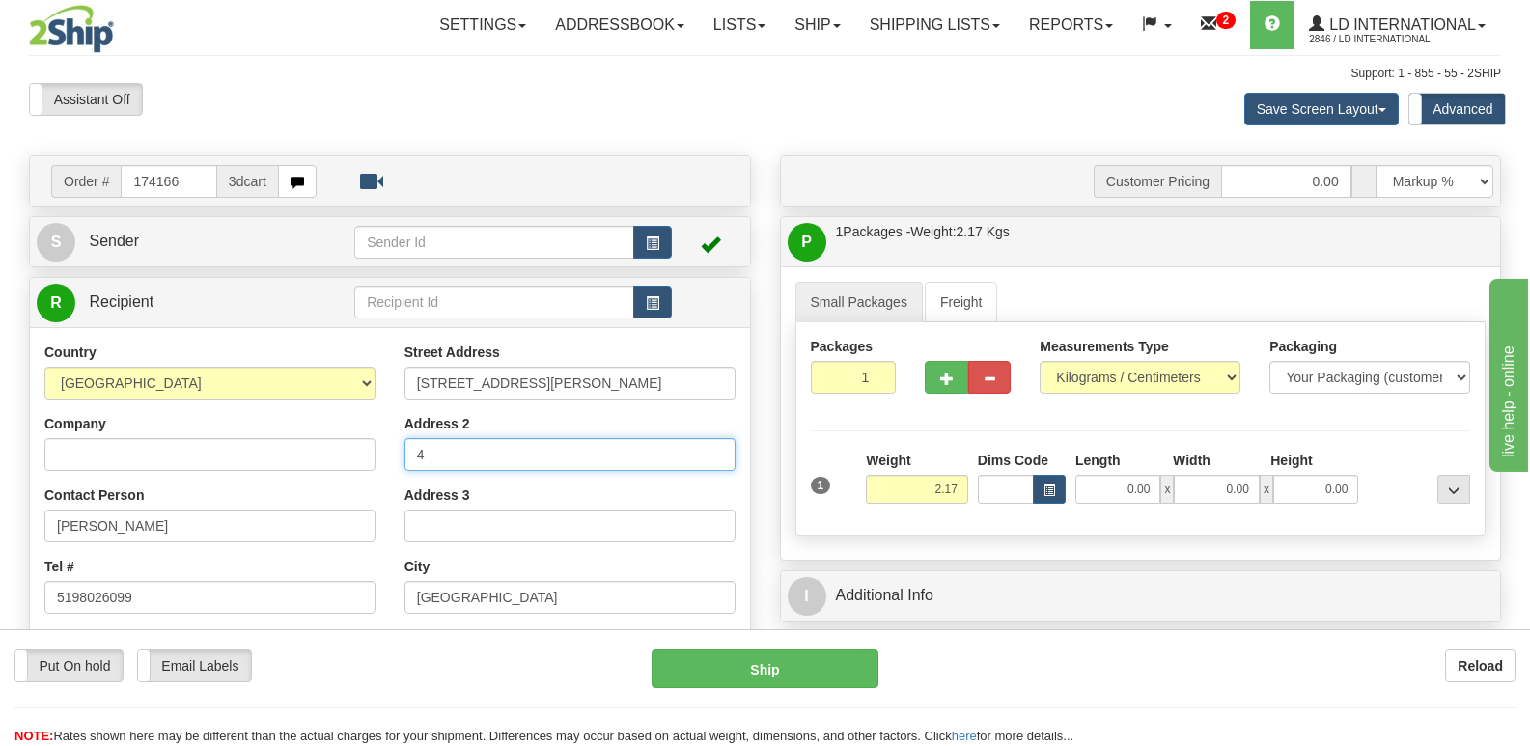
click at [581, 467] on input "4" at bounding box center [569, 454] width 331 height 33
click at [580, 456] on input "4" at bounding box center [569, 454] width 331 height 33
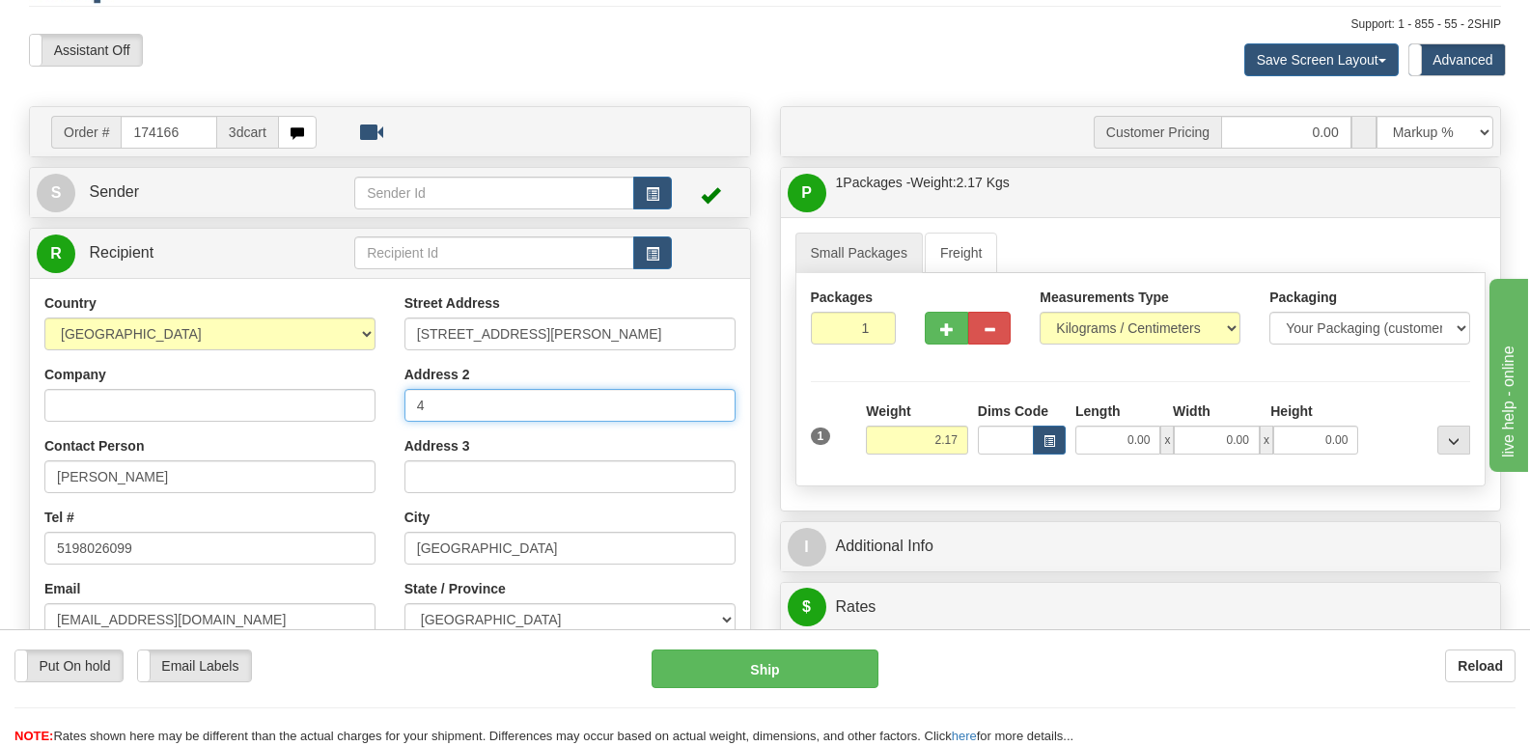
scroll to position [97, 0]
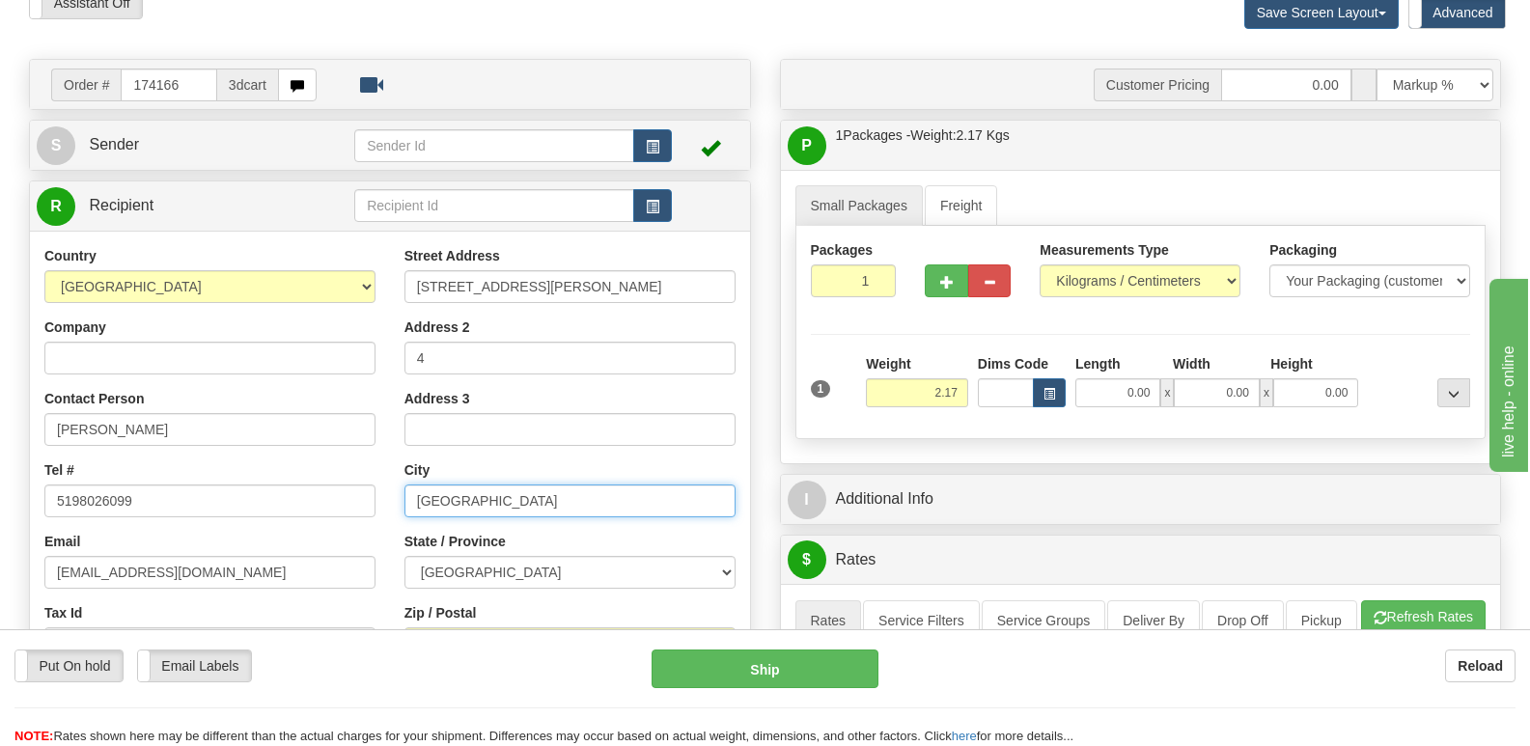
click at [487, 501] on input "[GEOGRAPHIC_DATA]" at bounding box center [569, 500] width 331 height 33
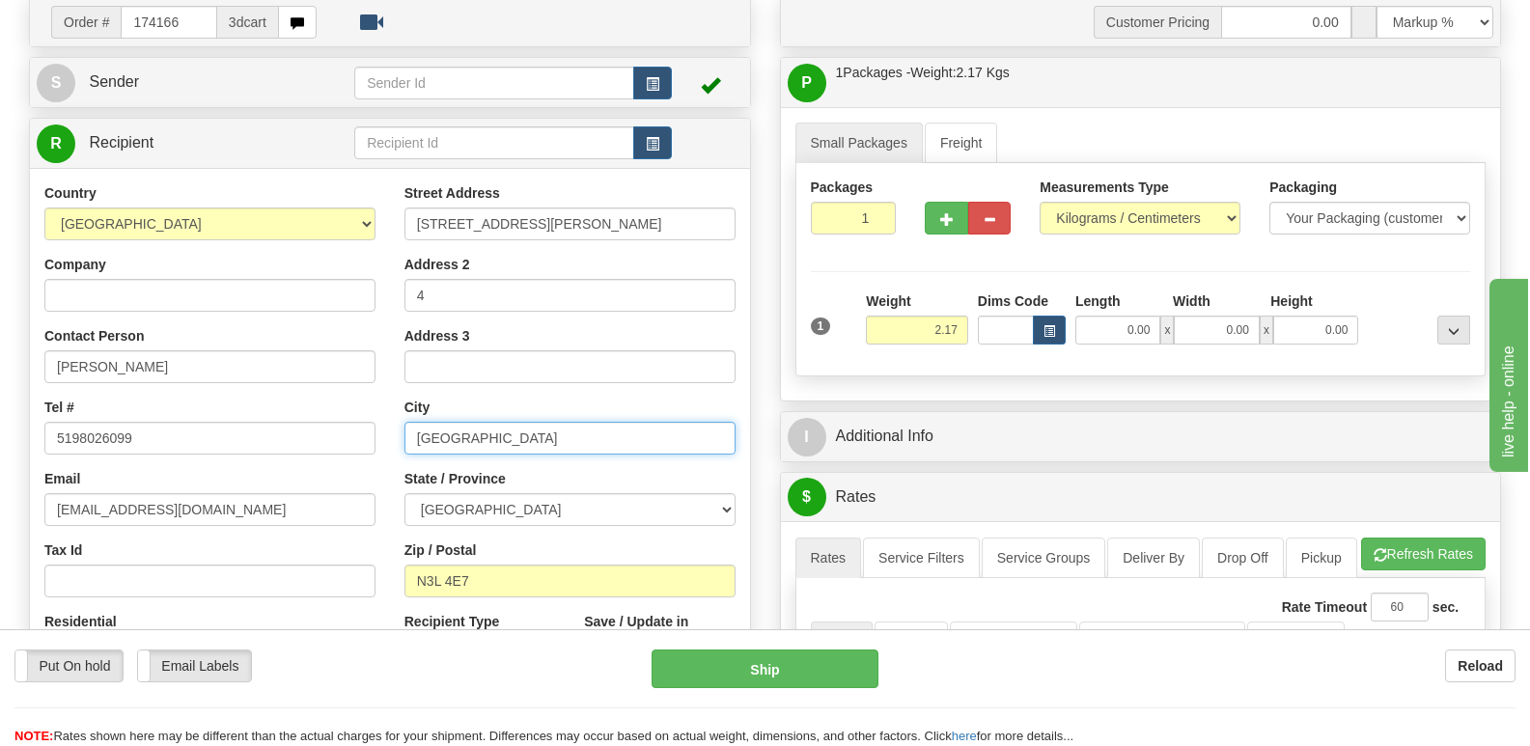
scroll to position [193, 0]
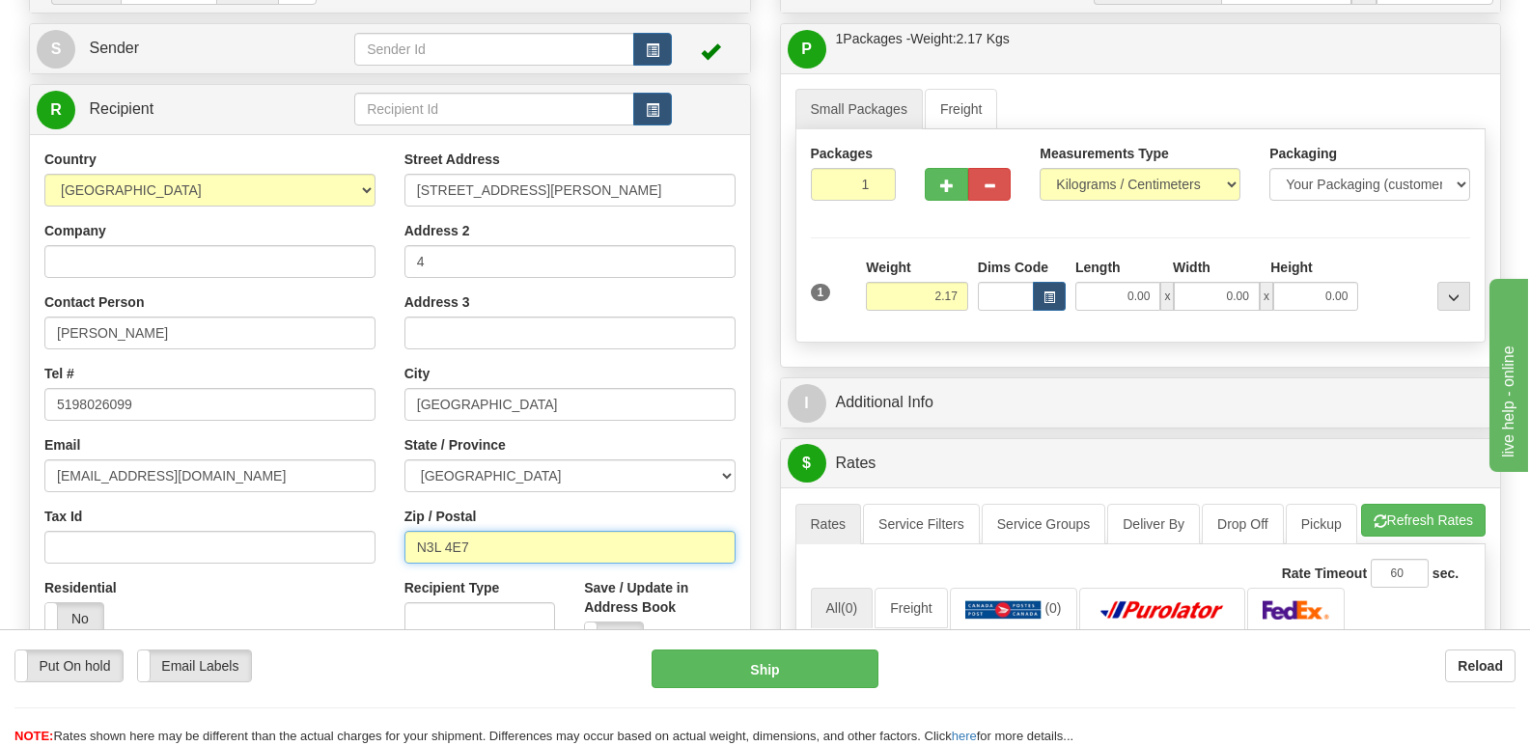
click at [511, 539] on input "N3L 4E7" at bounding box center [569, 547] width 331 height 33
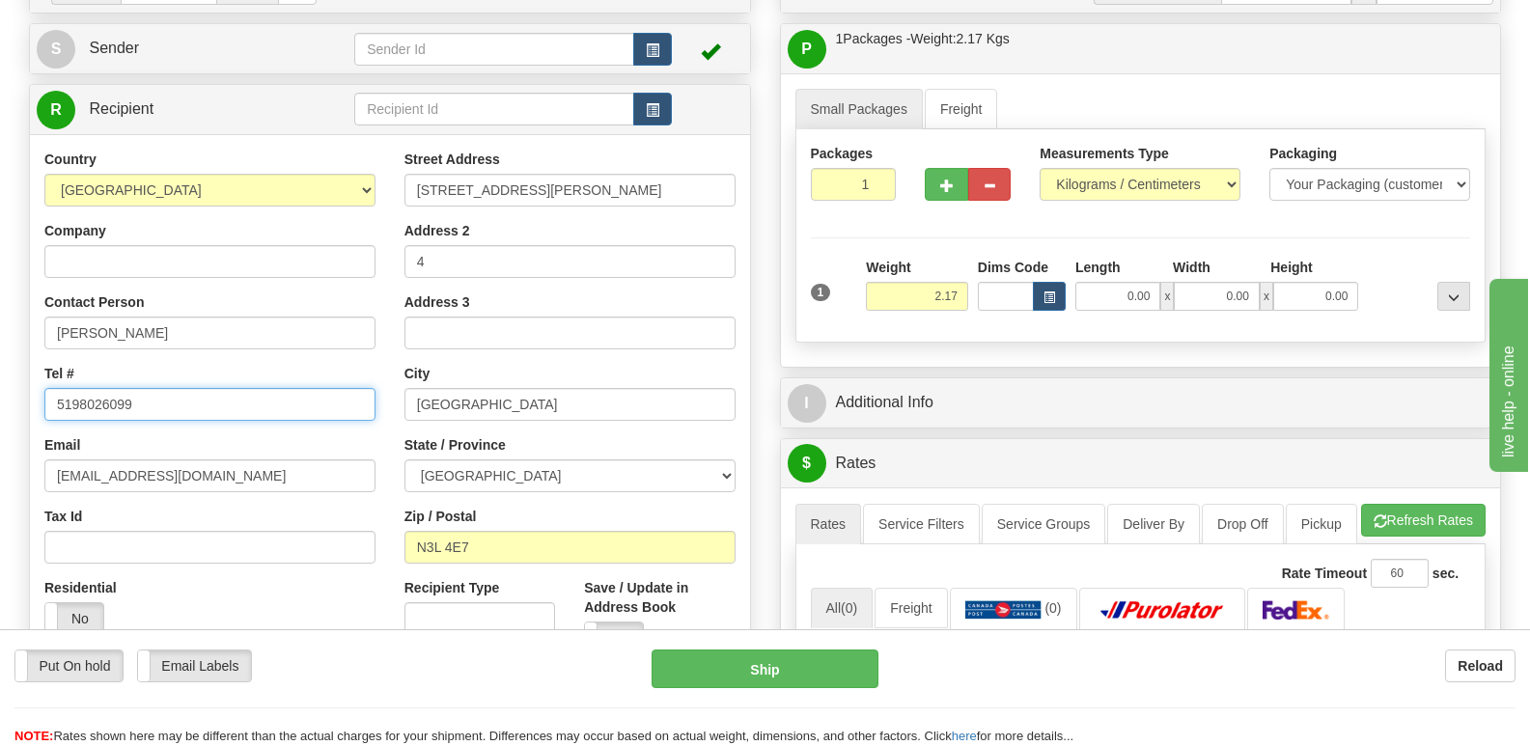
click at [170, 397] on input "5198026099" at bounding box center [209, 404] width 331 height 33
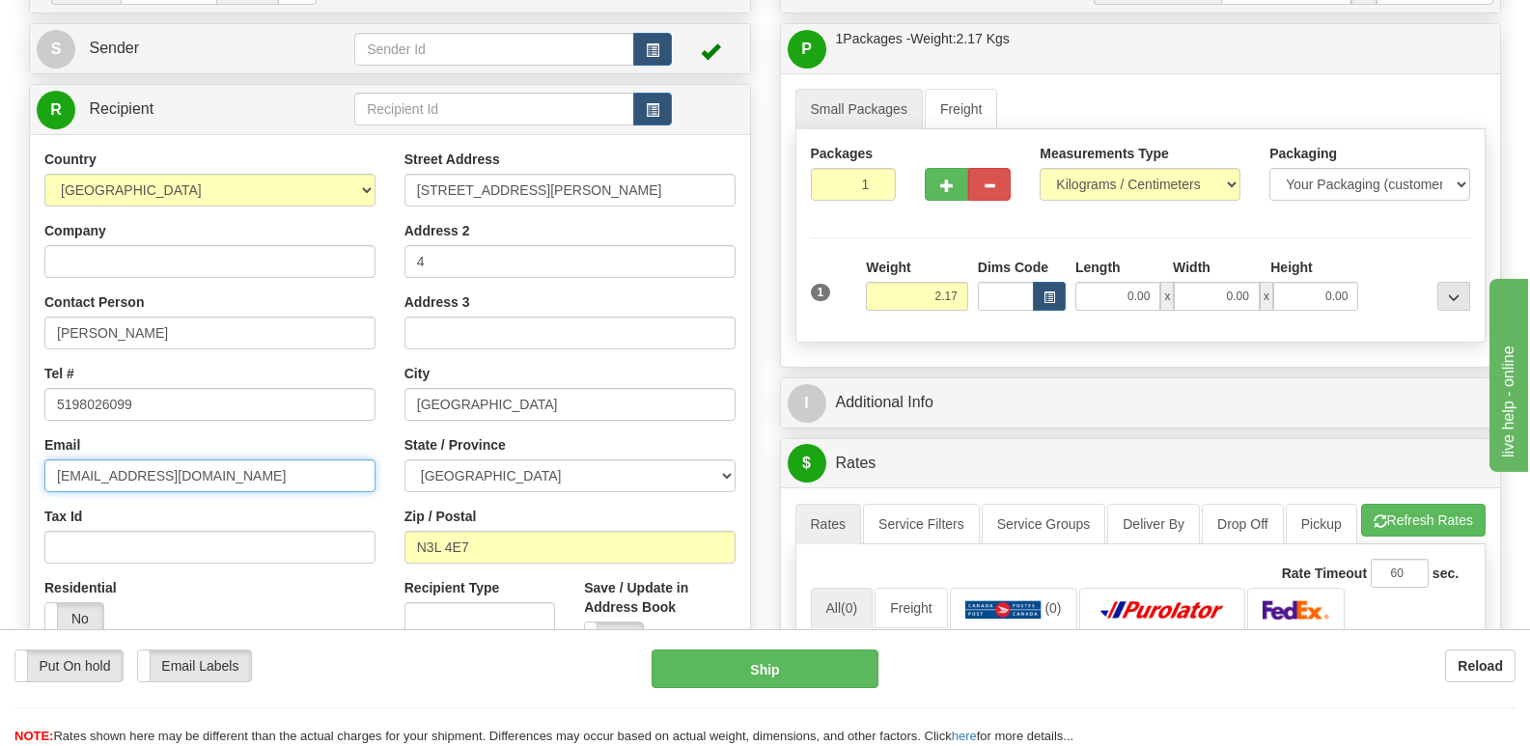
click at [297, 481] on input "[EMAIL_ADDRESS][DOMAIN_NAME]" at bounding box center [209, 475] width 331 height 33
click at [297, 480] on input "[EMAIL_ADDRESS][DOMAIN_NAME]" at bounding box center [209, 475] width 331 height 33
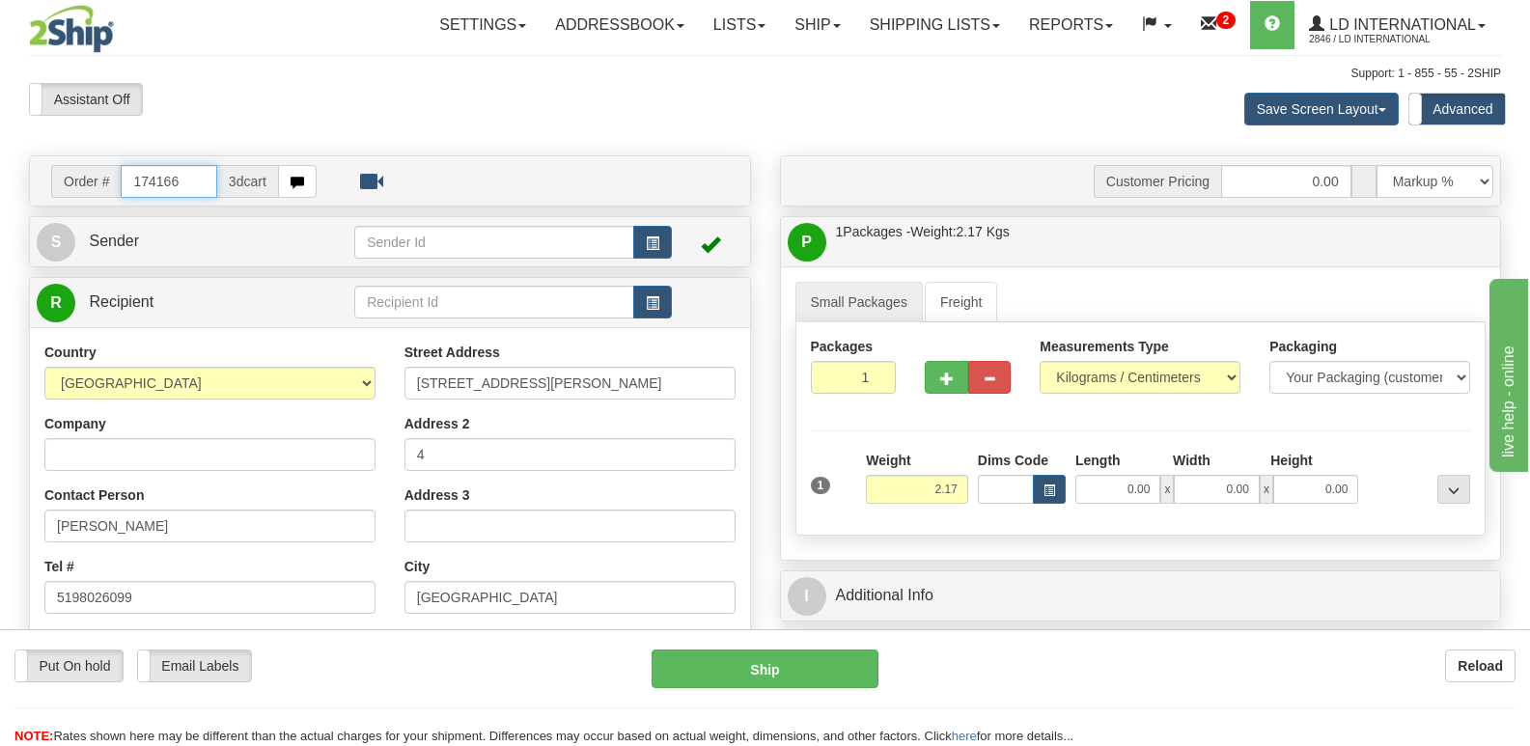
click at [194, 166] on input "174166" at bounding box center [169, 181] width 96 height 33
type input "174140"
click at [198, 518] on input "[PERSON_NAME]" at bounding box center [209, 526] width 331 height 33
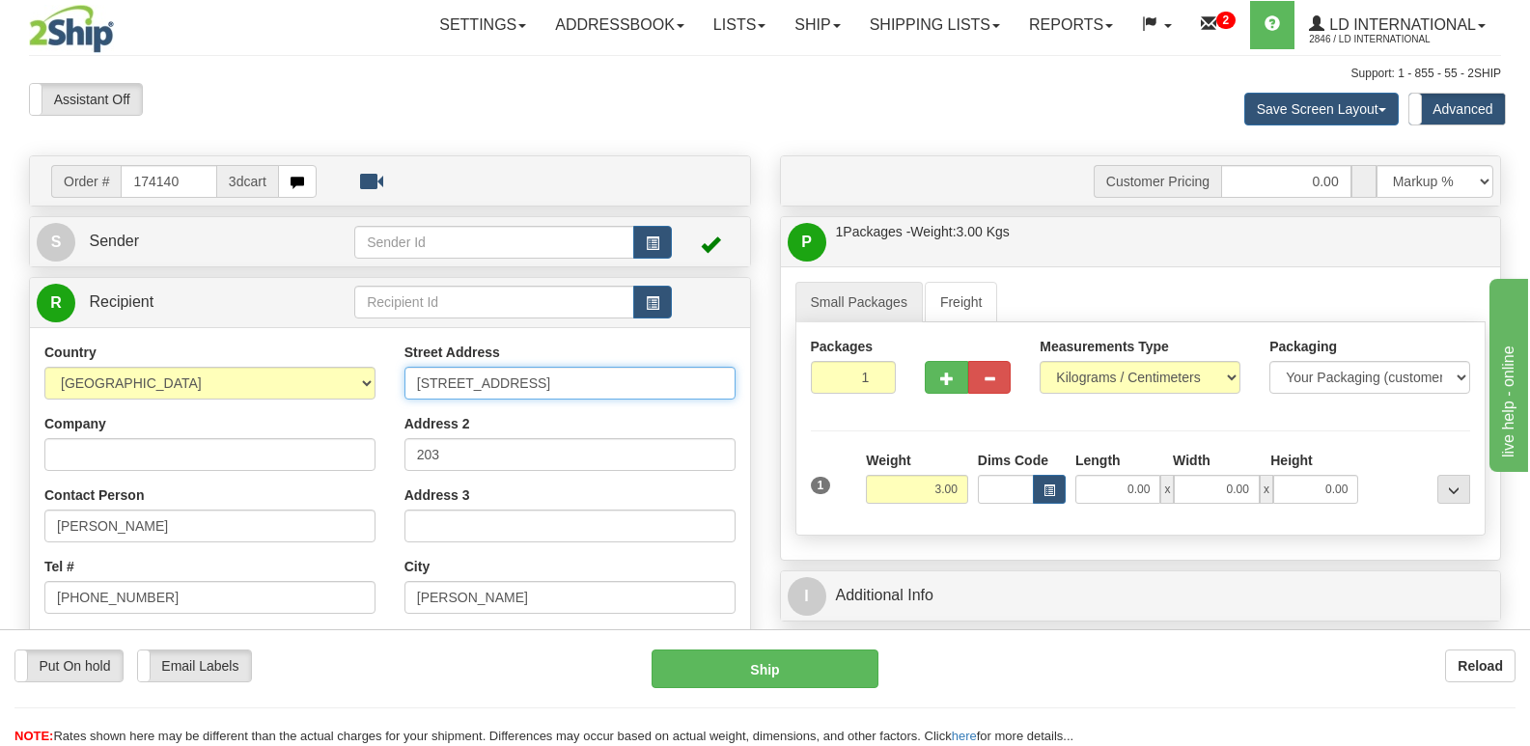
click at [570, 378] on input "[STREET_ADDRESS]" at bounding box center [569, 383] width 331 height 33
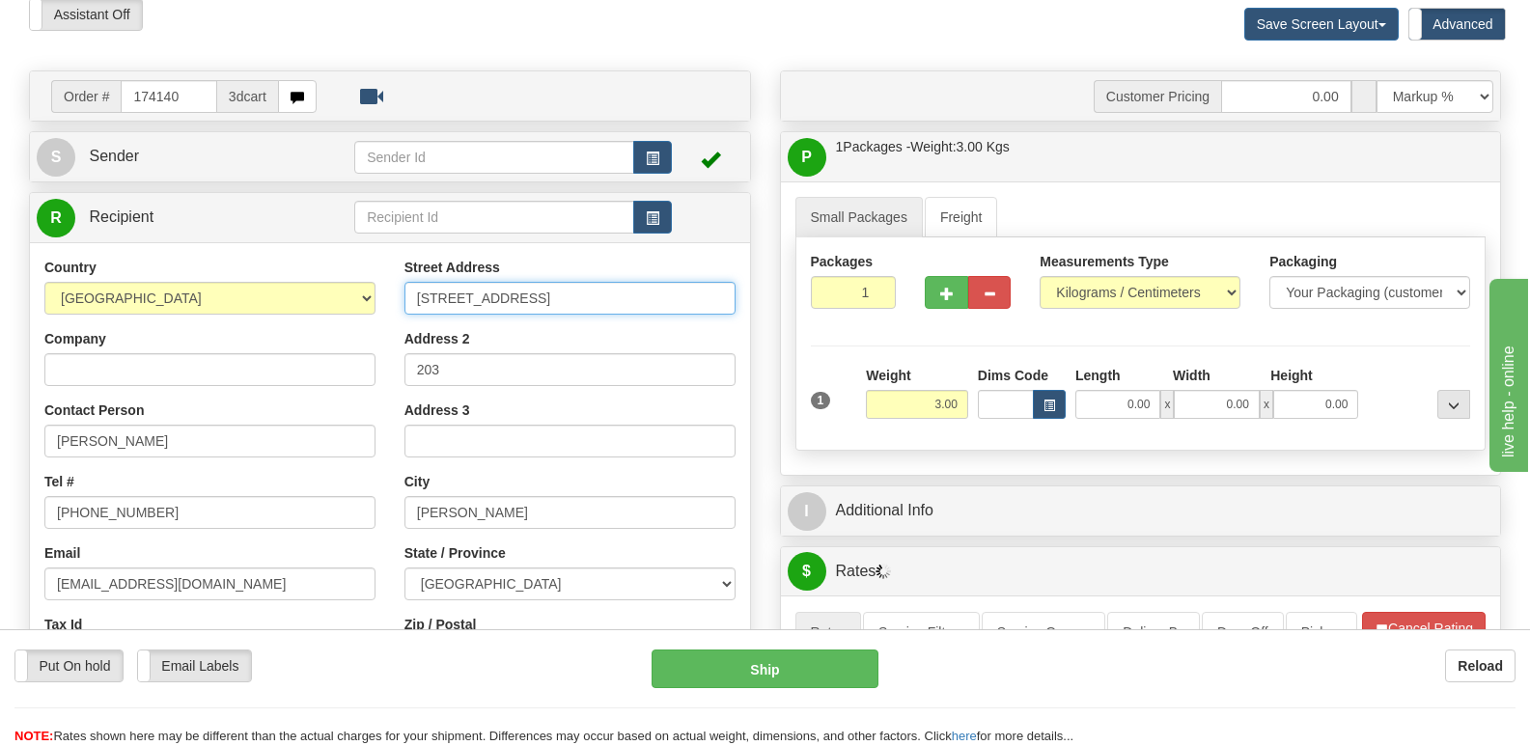
scroll to position [97, 0]
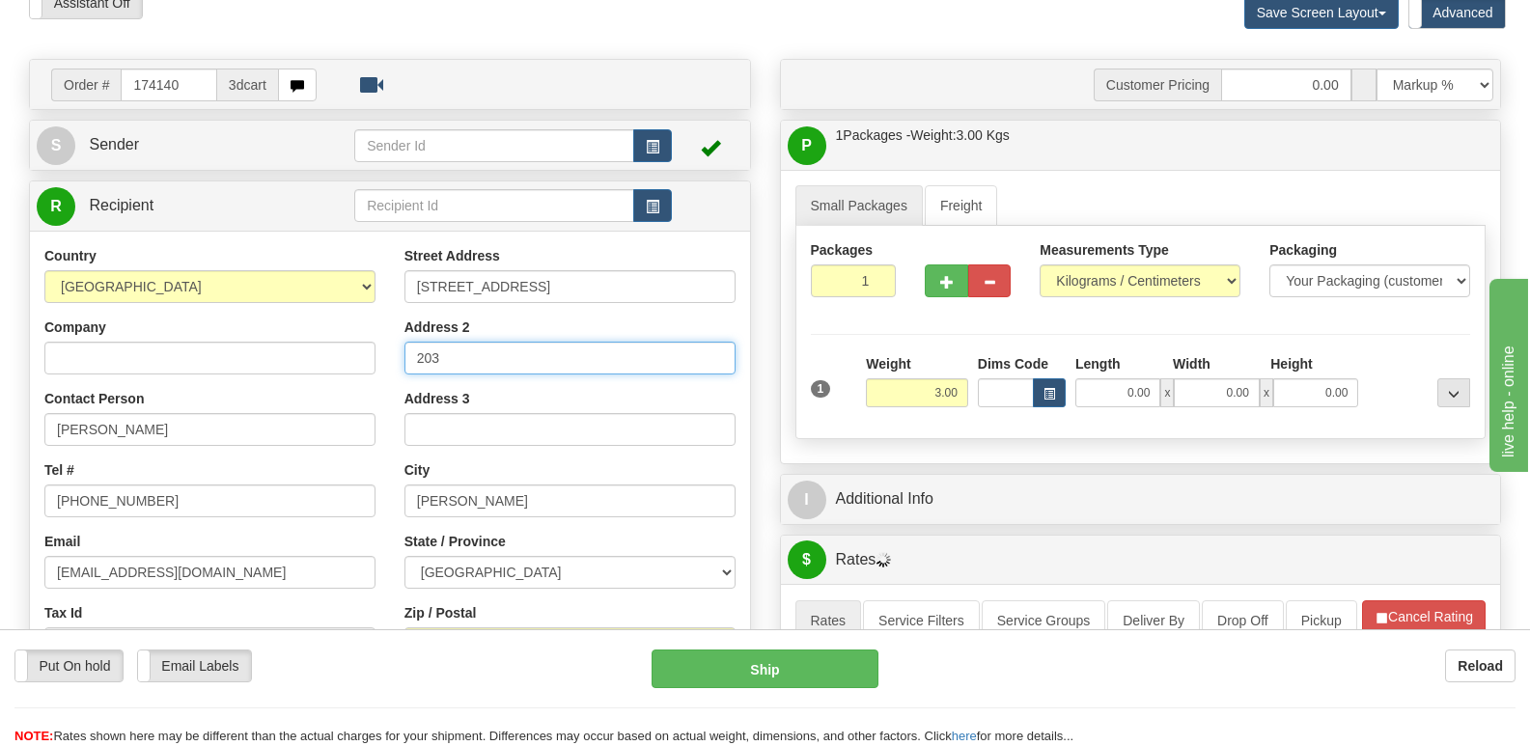
click at [490, 345] on input "203" at bounding box center [569, 358] width 331 height 33
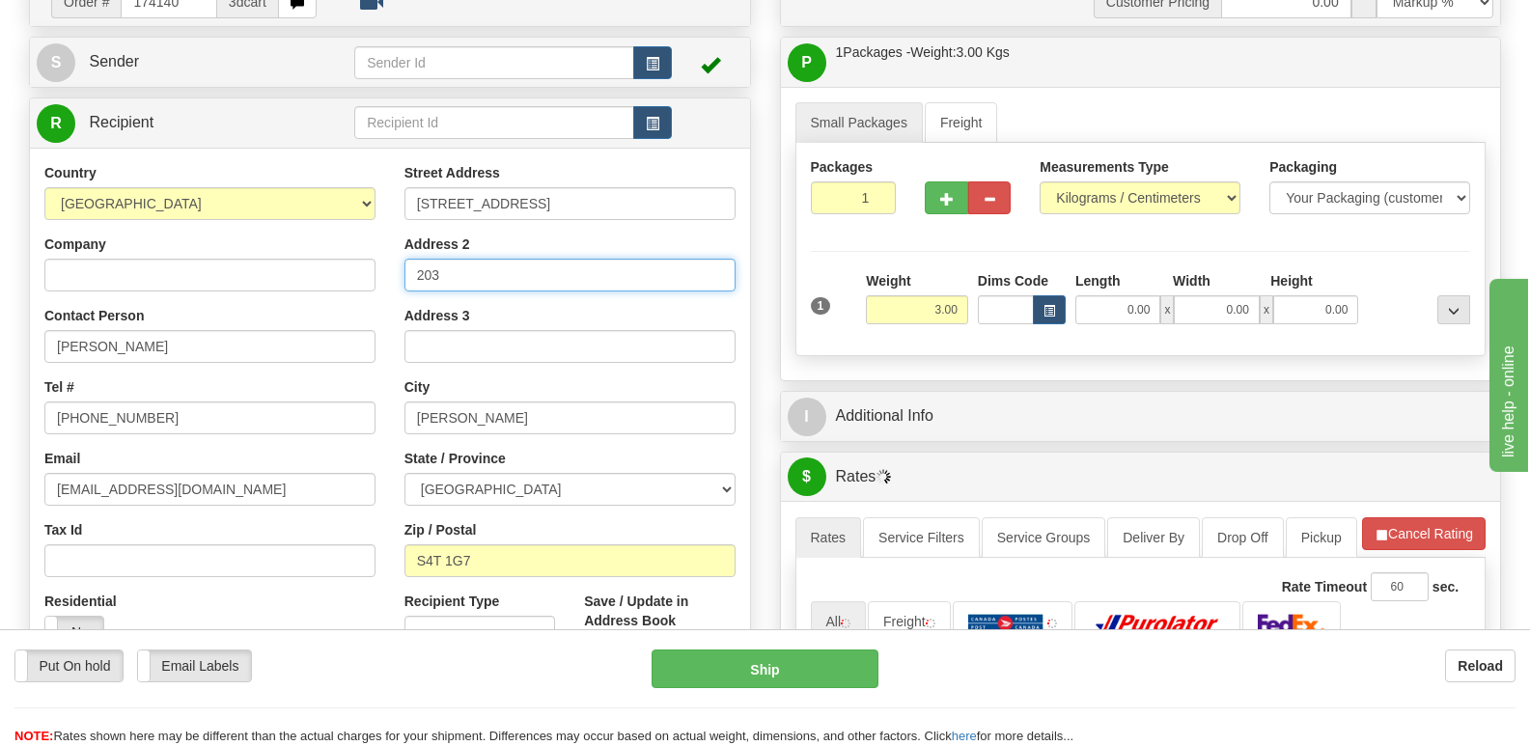
scroll to position [290, 0]
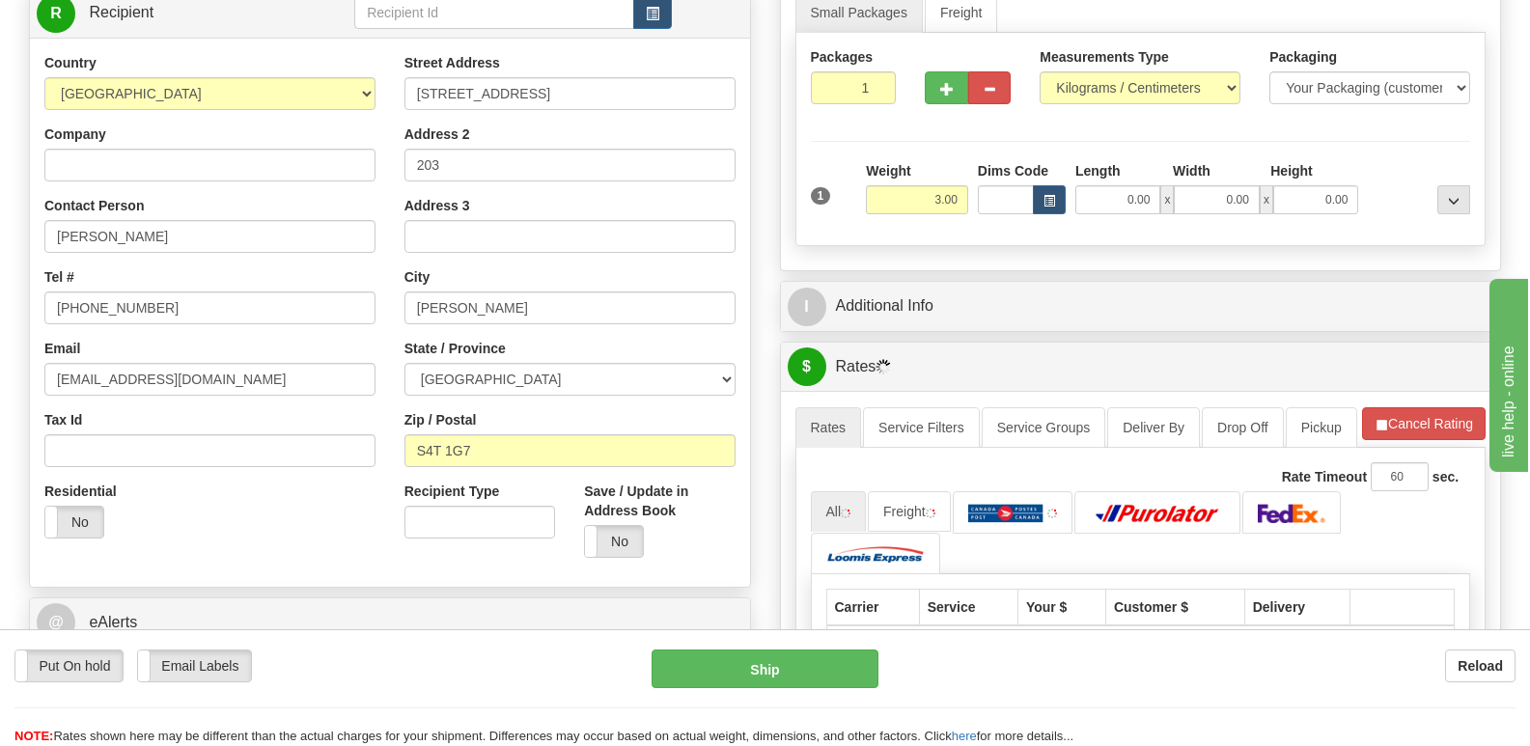
click at [505, 290] on div "City [GEOGRAPHIC_DATA]" at bounding box center [569, 295] width 331 height 57
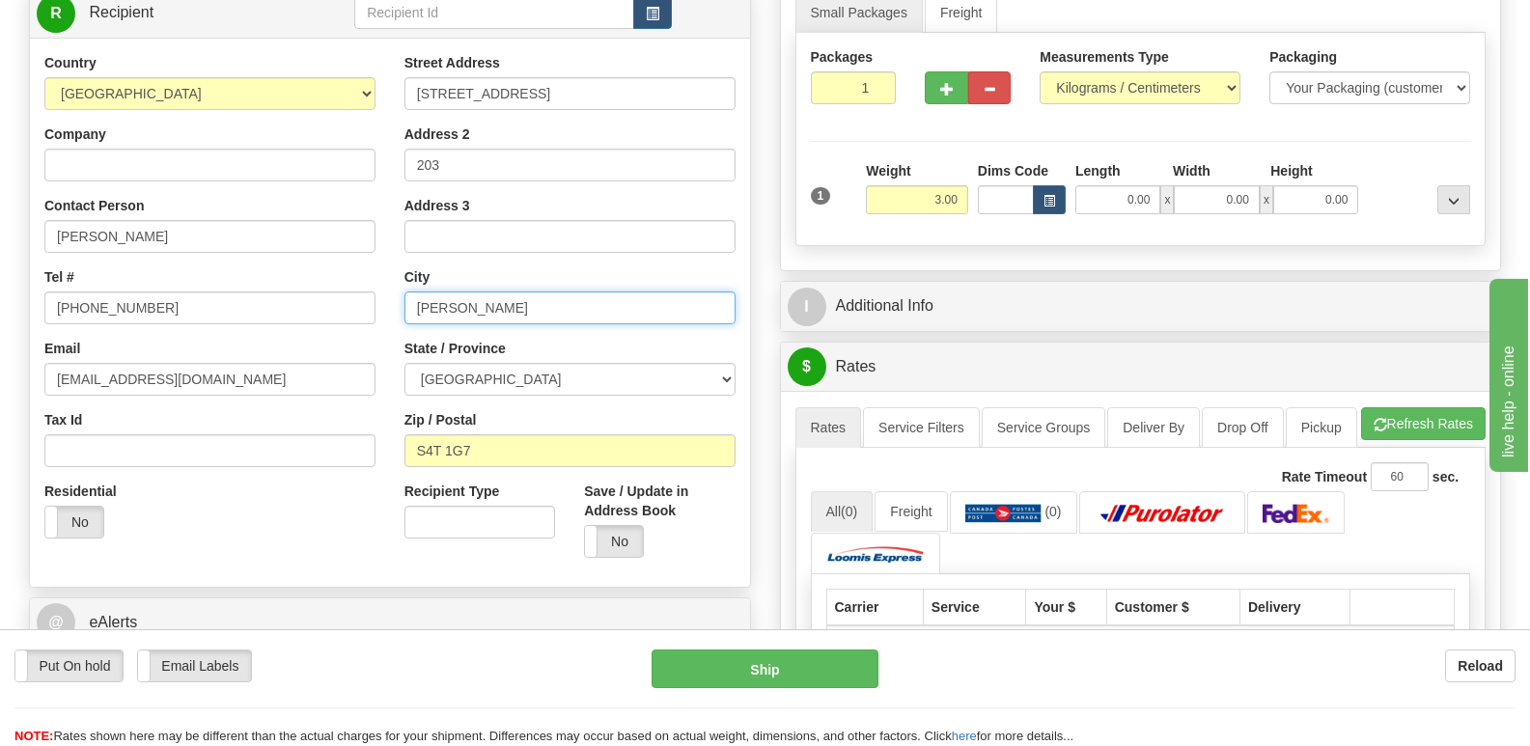
click at [505, 299] on input "[PERSON_NAME]" at bounding box center [569, 307] width 331 height 33
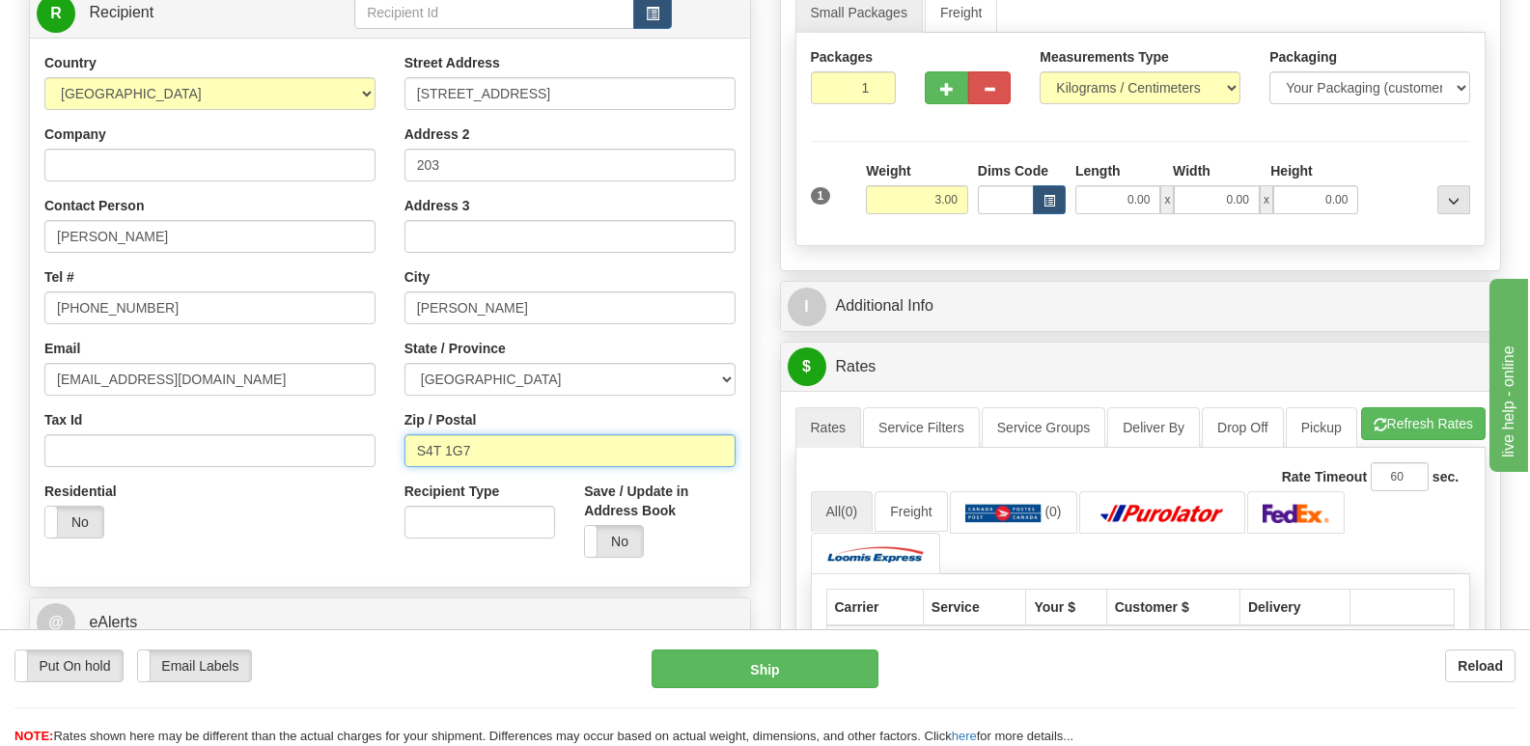
click at [528, 444] on input "S4T 1G7" at bounding box center [569, 450] width 331 height 33
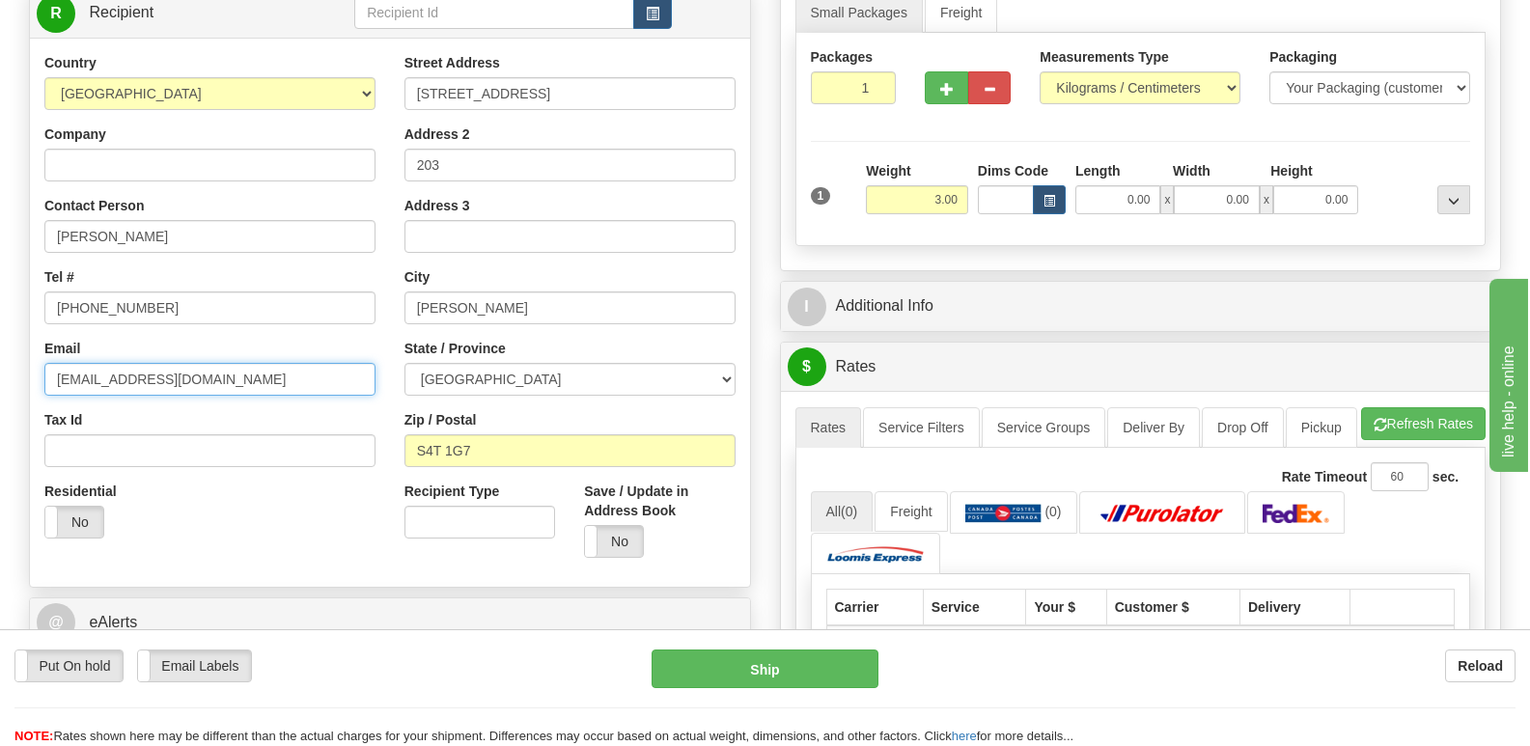
click at [305, 391] on input "[EMAIL_ADDRESS][DOMAIN_NAME]" at bounding box center [209, 379] width 331 height 33
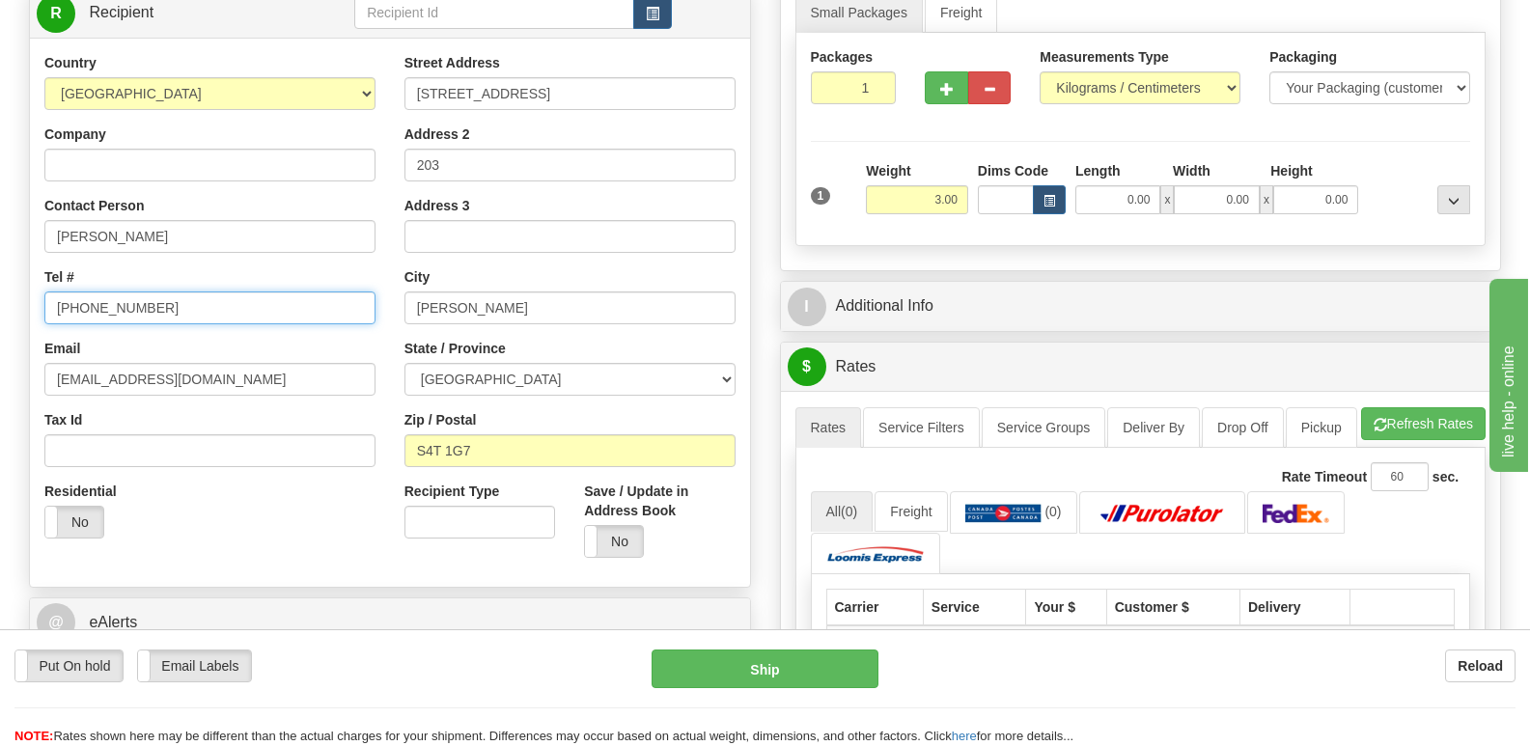
click at [206, 295] on input "[PHONE_NUMBER]" at bounding box center [209, 307] width 331 height 33
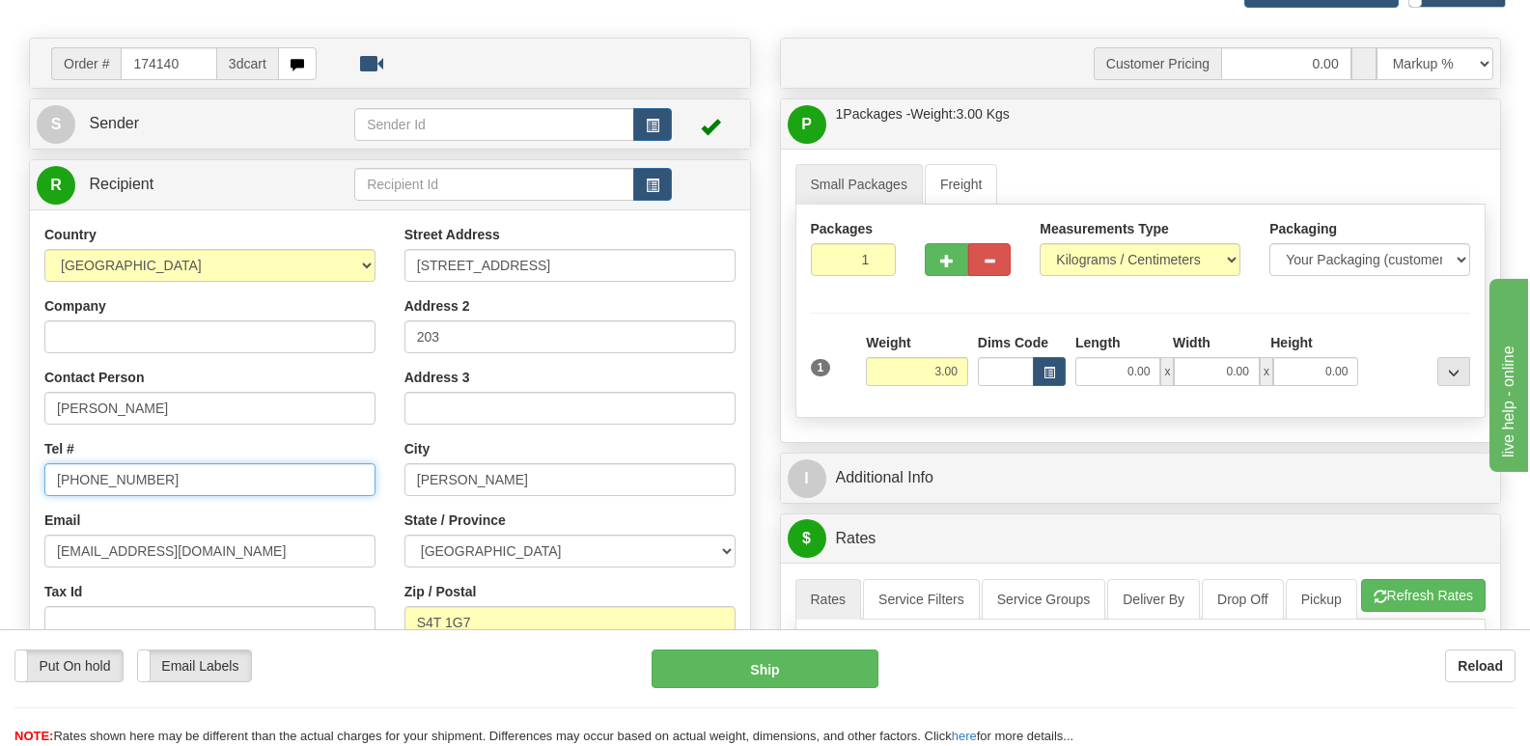
scroll to position [97, 0]
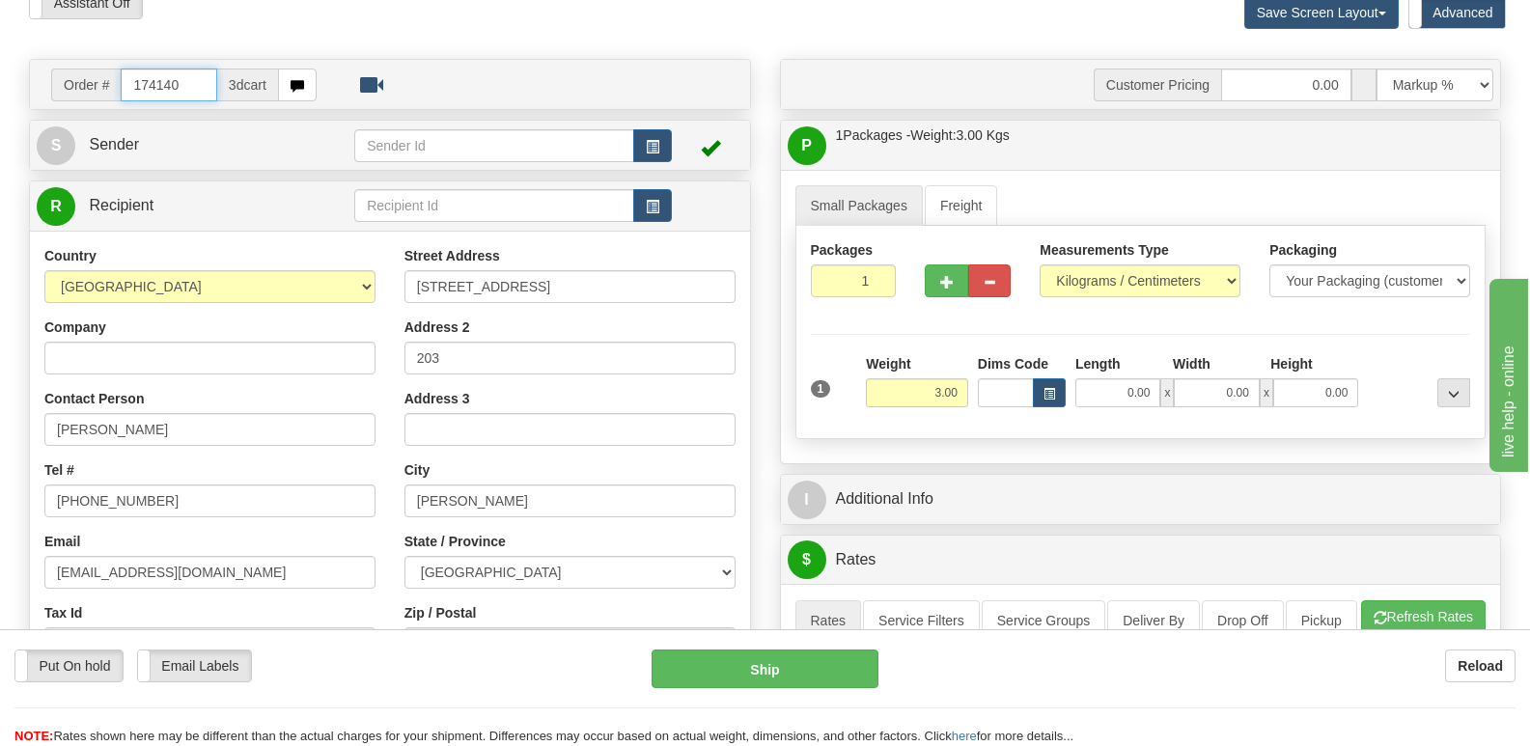
click at [200, 97] on input "174140" at bounding box center [169, 85] width 96 height 33
type input "174163"
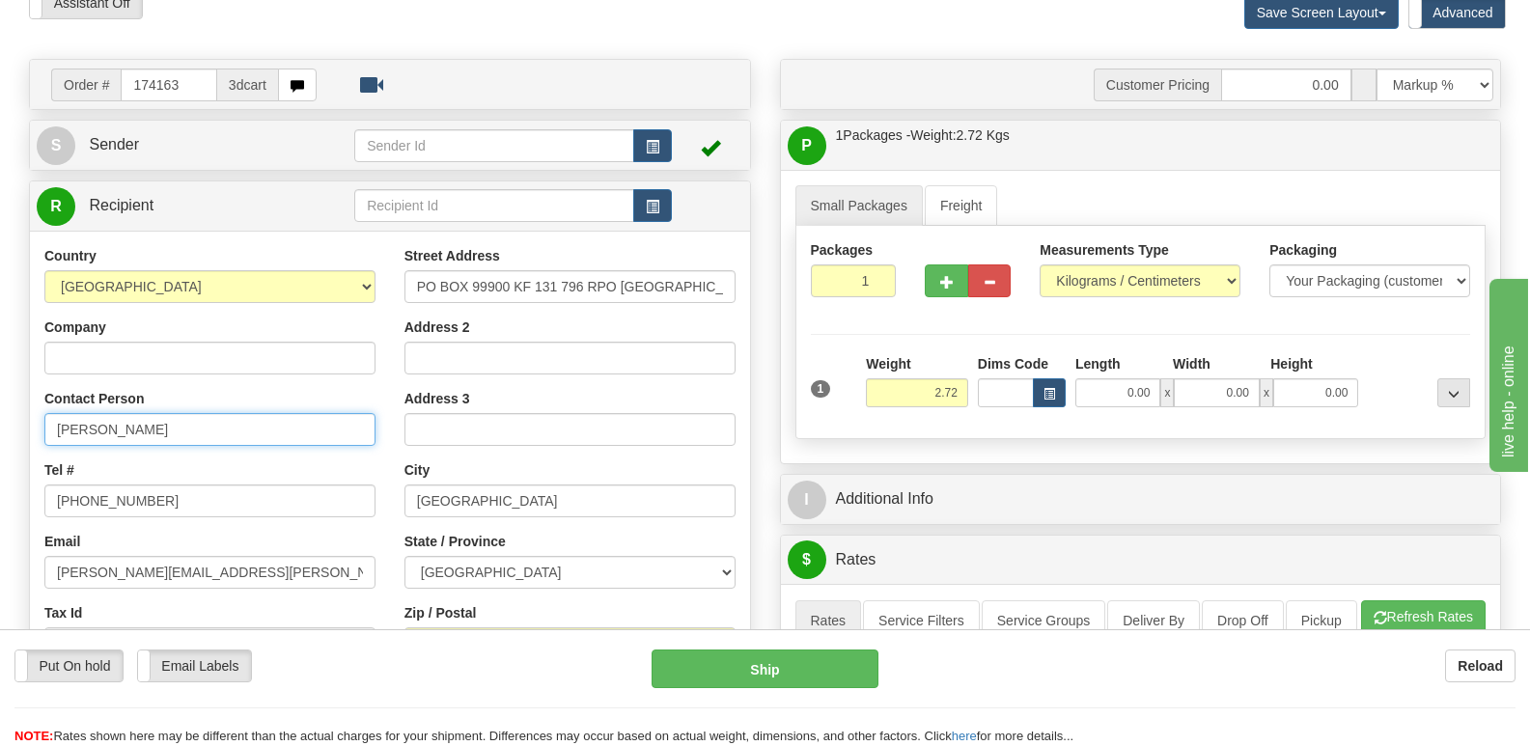
click at [273, 430] on input "[PERSON_NAME]" at bounding box center [209, 429] width 331 height 33
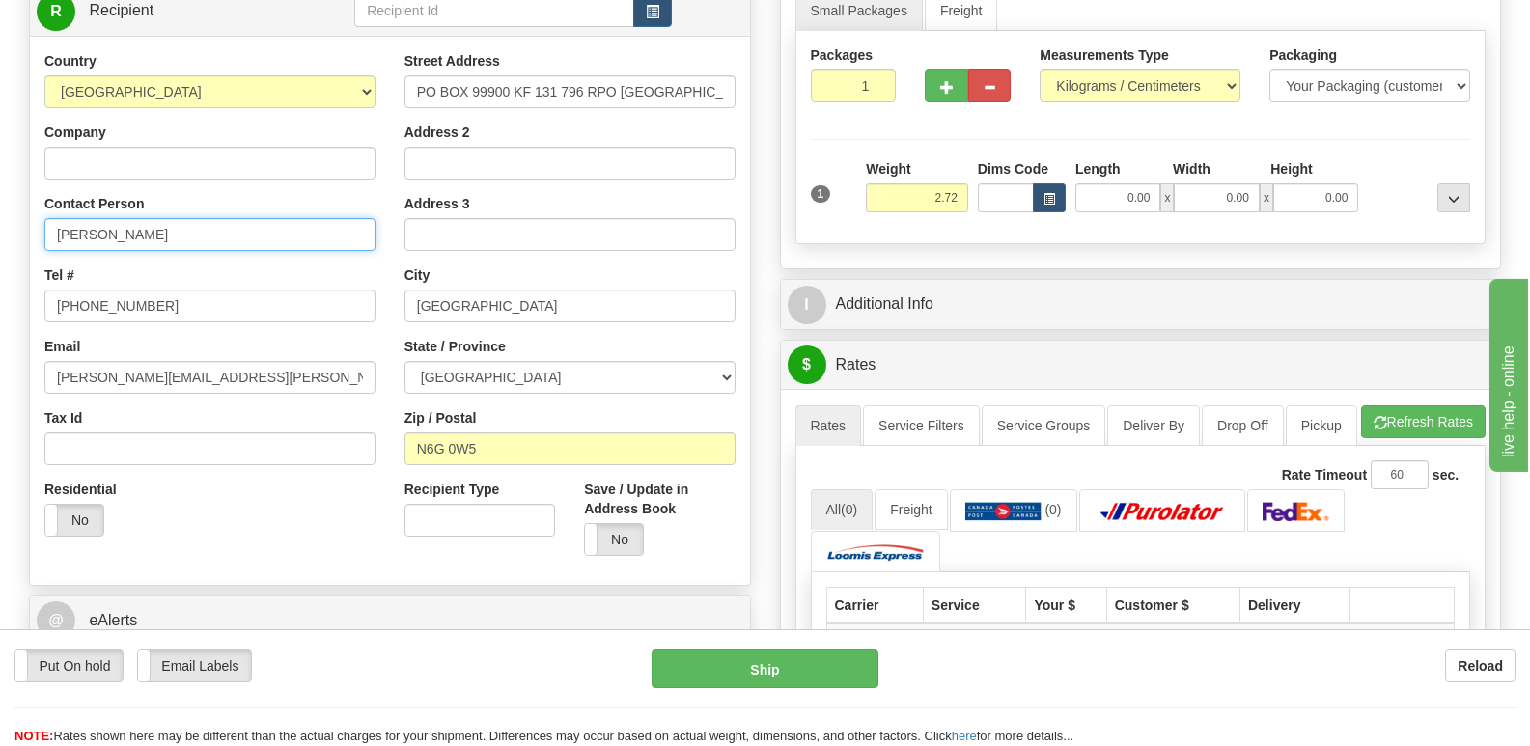
scroll to position [290, 0]
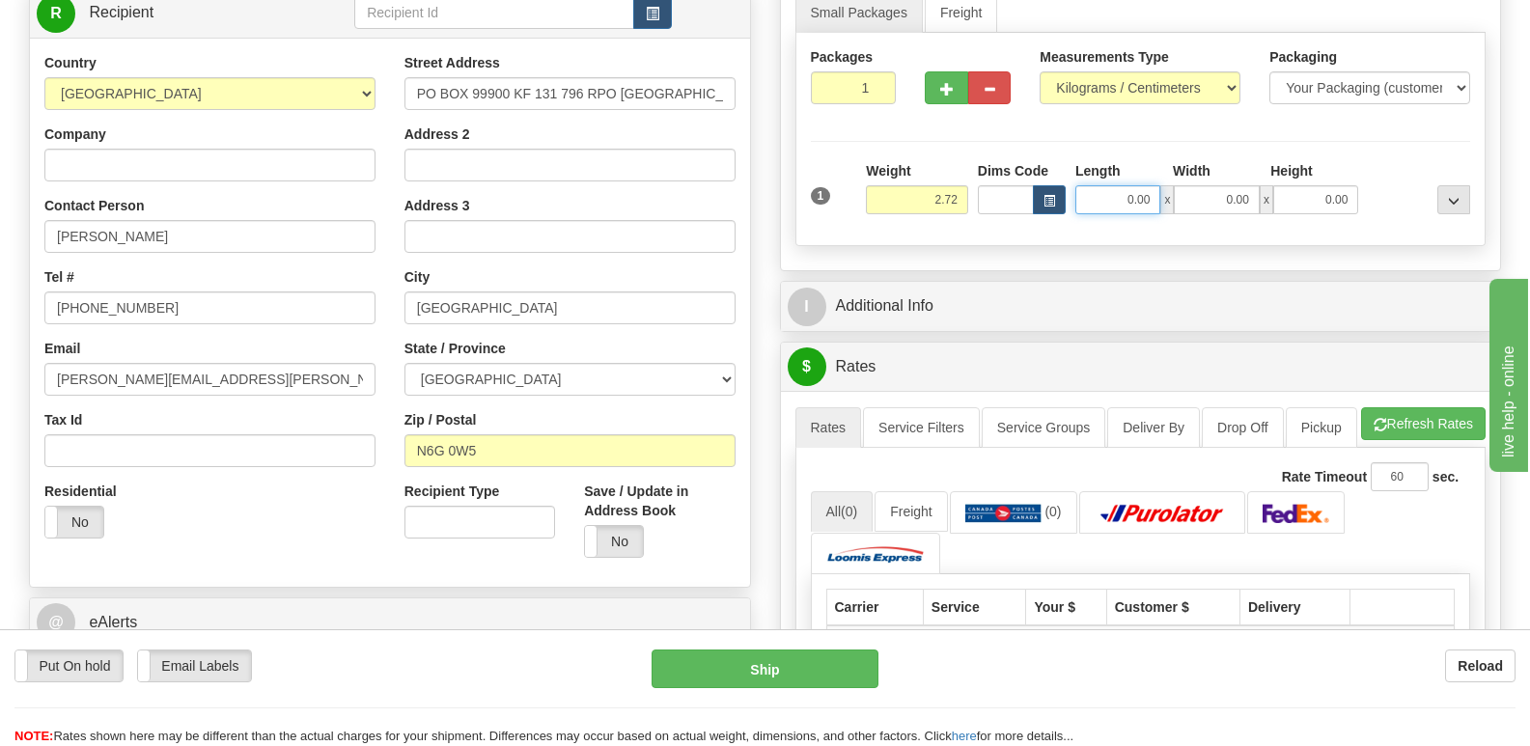
click at [1150, 211] on input "0.00" at bounding box center [1117, 199] width 85 height 29
type input "35.00"
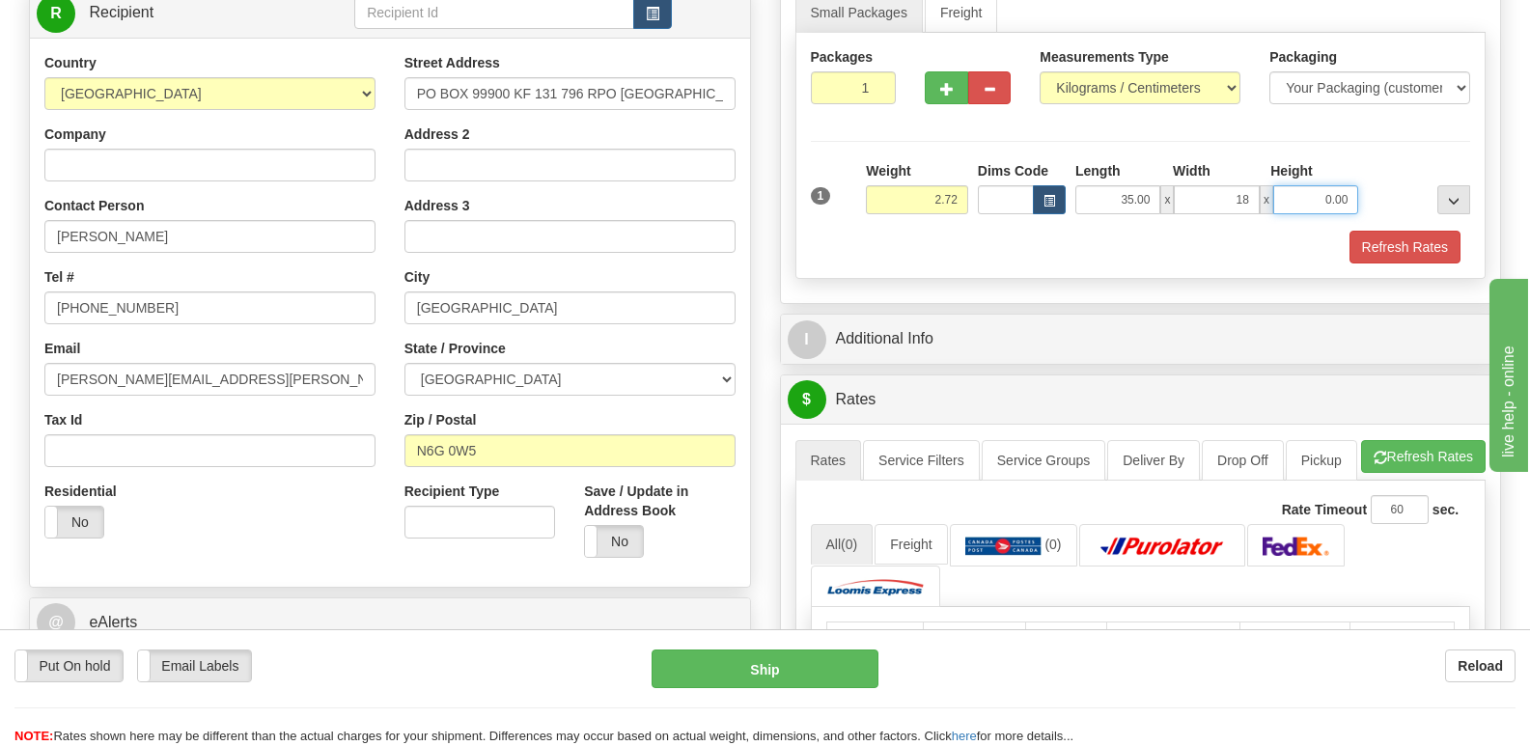
type input "18.00"
type input "19.00"
click at [1376, 257] on button "Refresh Rates" at bounding box center [1404, 247] width 111 height 33
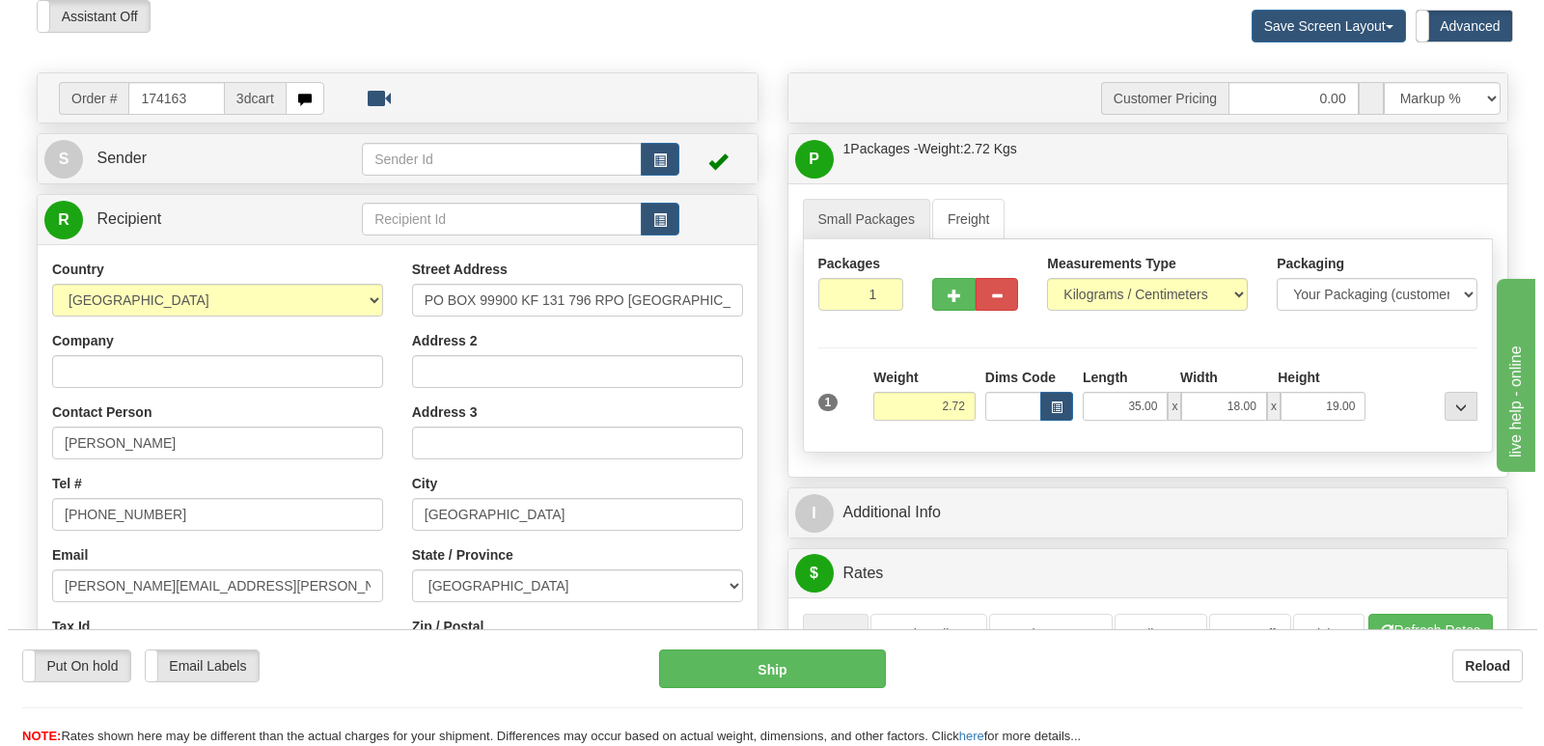
scroll to position [0, 0]
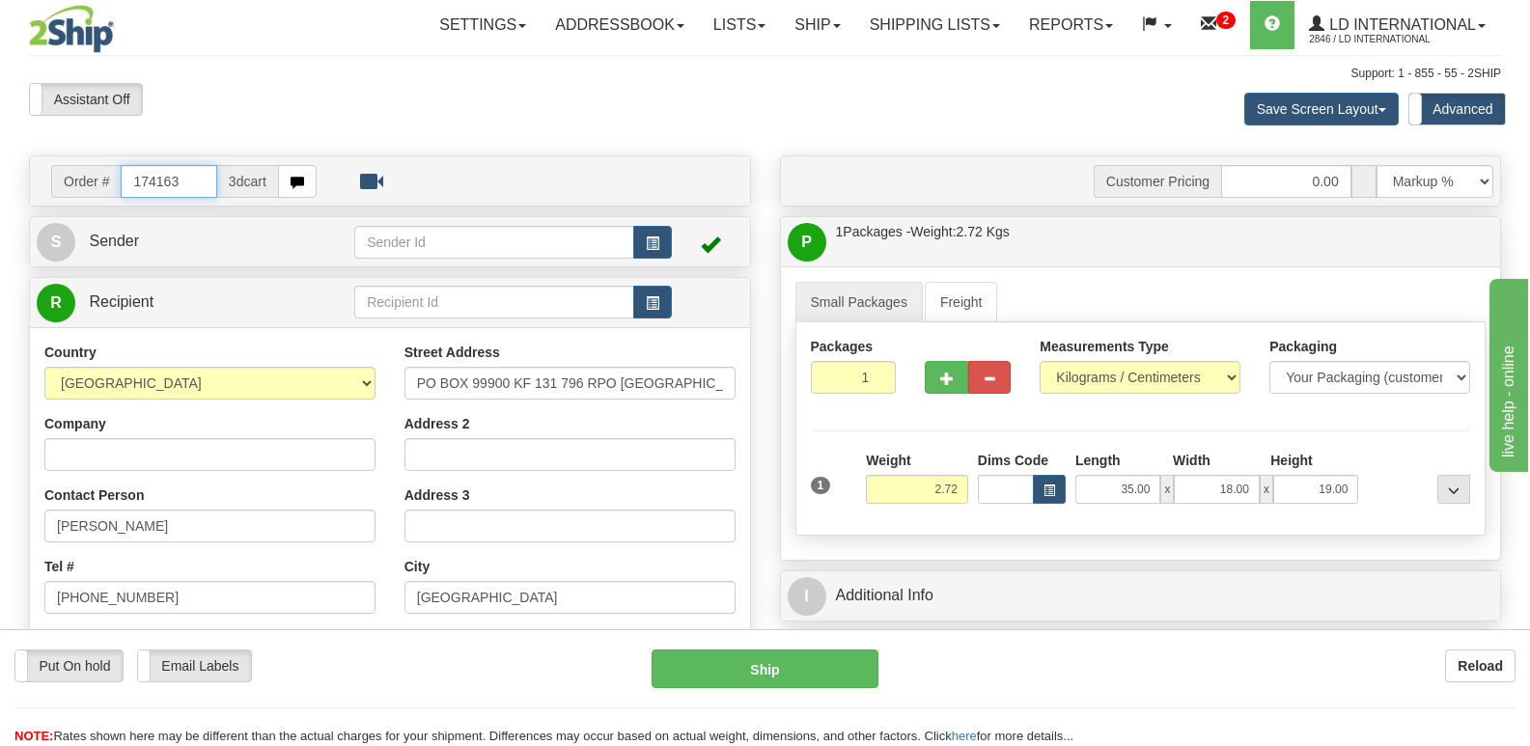
click at [188, 190] on input "174163" at bounding box center [169, 181] width 96 height 33
type input "1"
